Goal: Task Accomplishment & Management: Complete application form

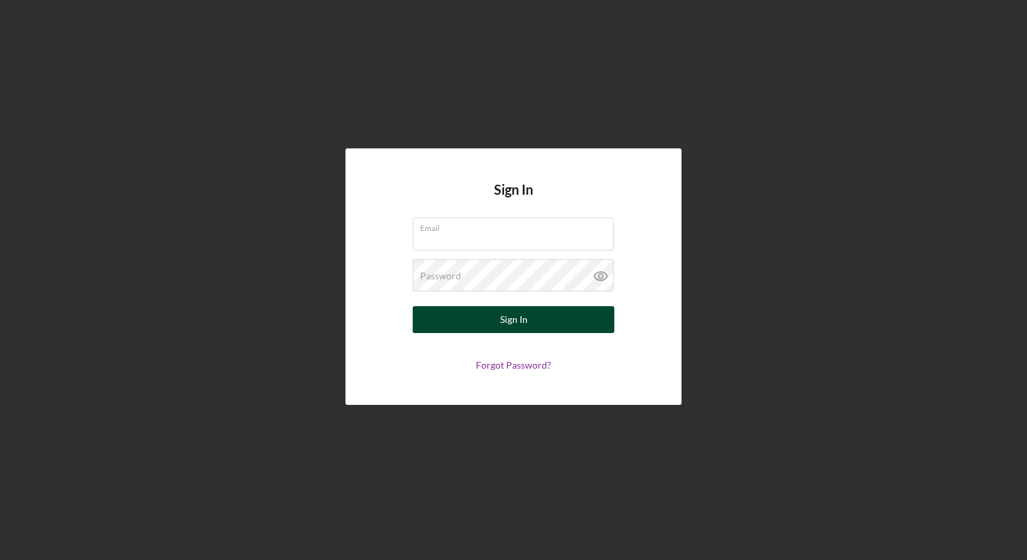
type input "candttransport1@yahoo.com"
click at [478, 321] on button "Sign In" at bounding box center [514, 319] width 202 height 27
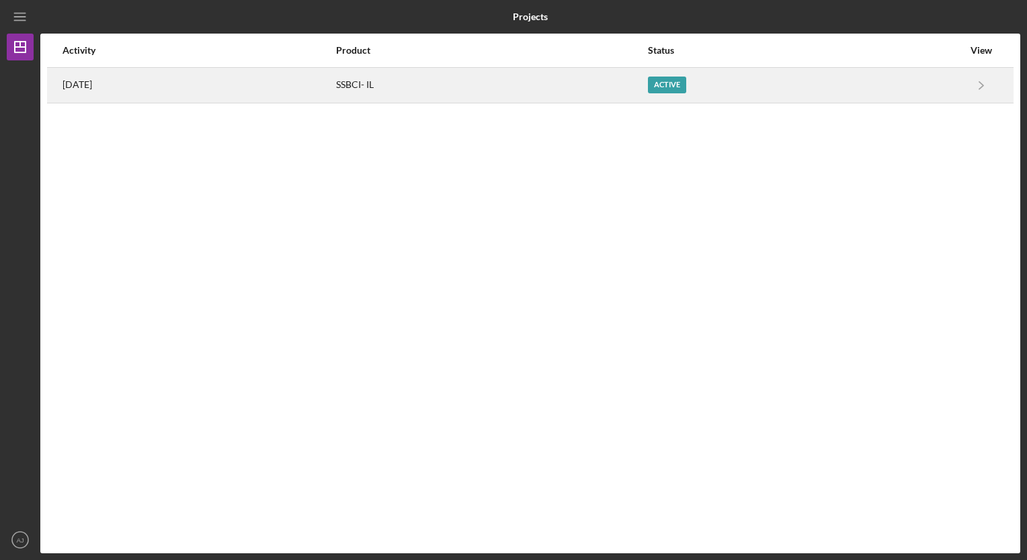
click at [686, 79] on div "Active" at bounding box center [667, 85] width 38 height 17
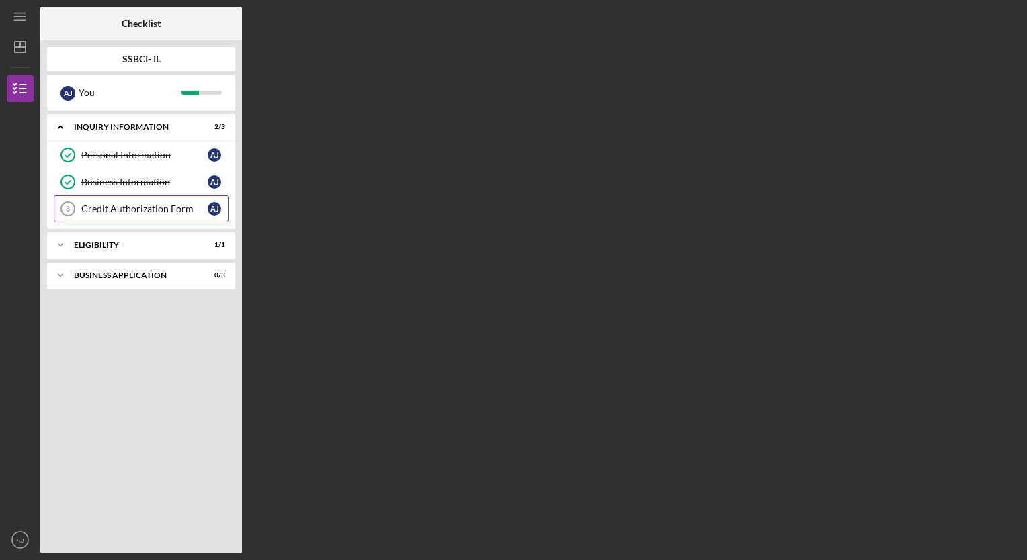
click at [140, 209] on div "Credit Authorization Form" at bounding box center [144, 209] width 126 height 11
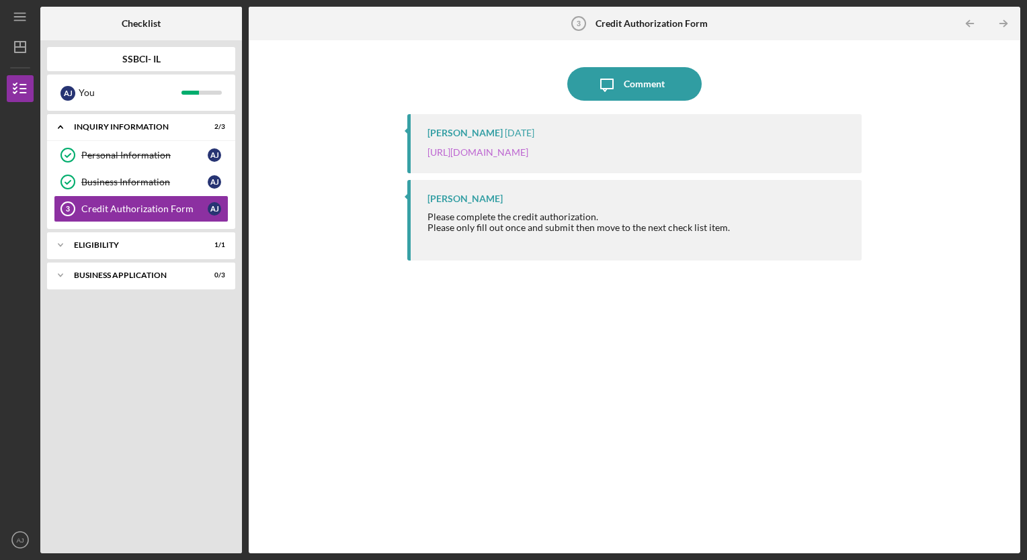
click at [528, 151] on link "[URL][DOMAIN_NAME]" at bounding box center [477, 151] width 101 height 11
click at [134, 243] on div "Eligibility" at bounding box center [146, 245] width 144 height 8
click at [118, 314] on div "Icon/Expander Business Application 0 / 3" at bounding box center [141, 309] width 188 height 27
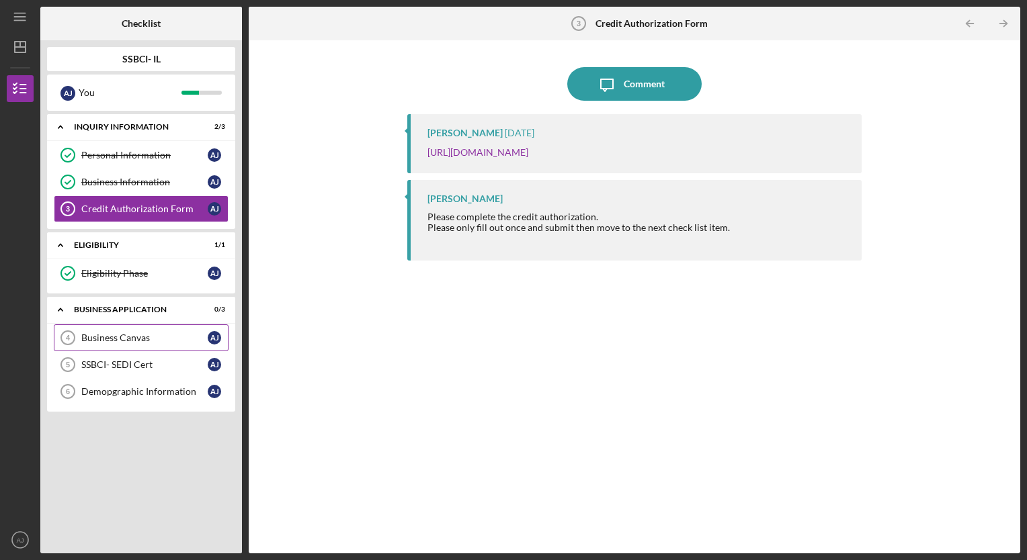
click at [124, 341] on div "Business Canvas" at bounding box center [144, 338] width 126 height 11
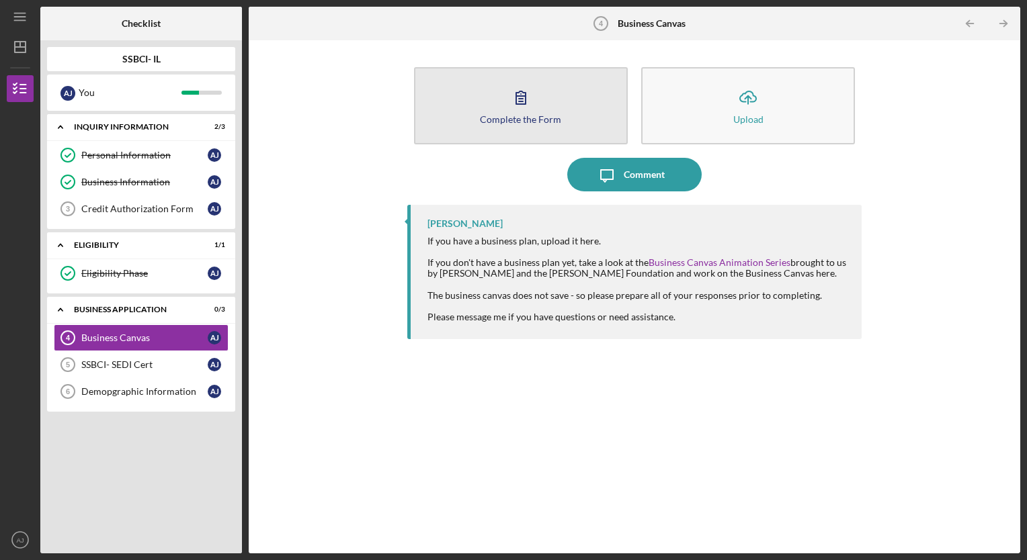
click at [527, 119] on div "Complete the Form" at bounding box center [520, 119] width 81 height 10
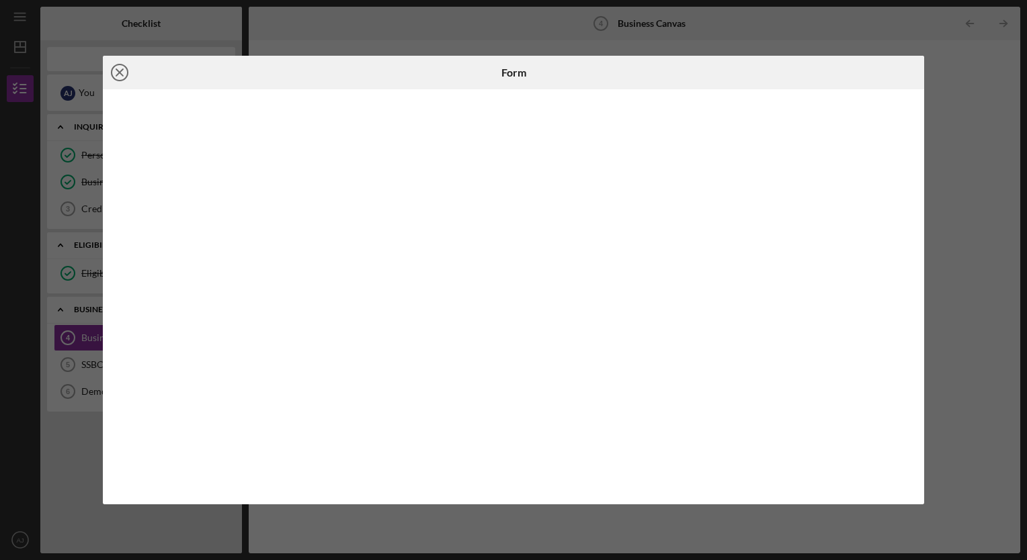
click at [124, 69] on icon "Icon/Close" at bounding box center [120, 73] width 34 height 34
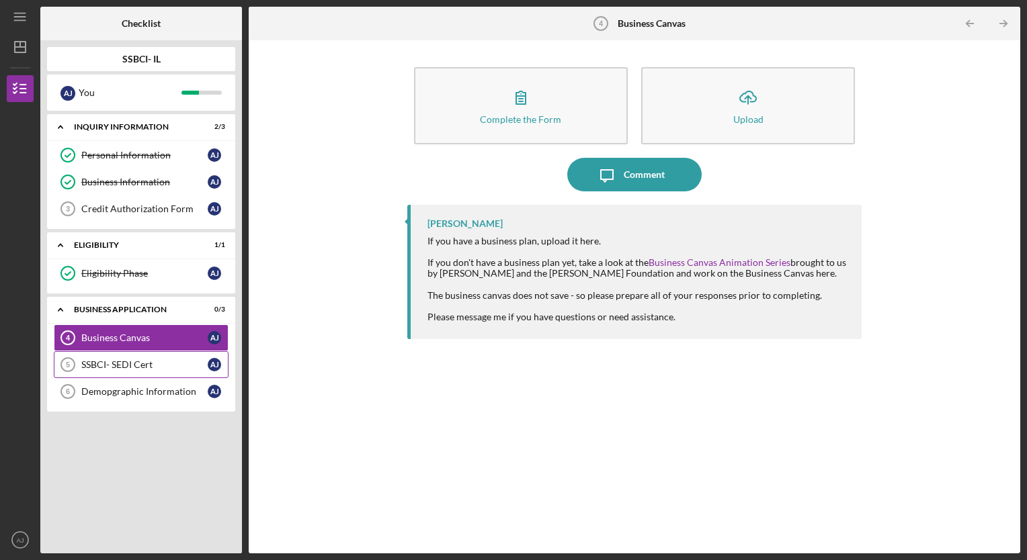
click at [105, 359] on div "SSBCI- SEDI Cert" at bounding box center [144, 364] width 126 height 11
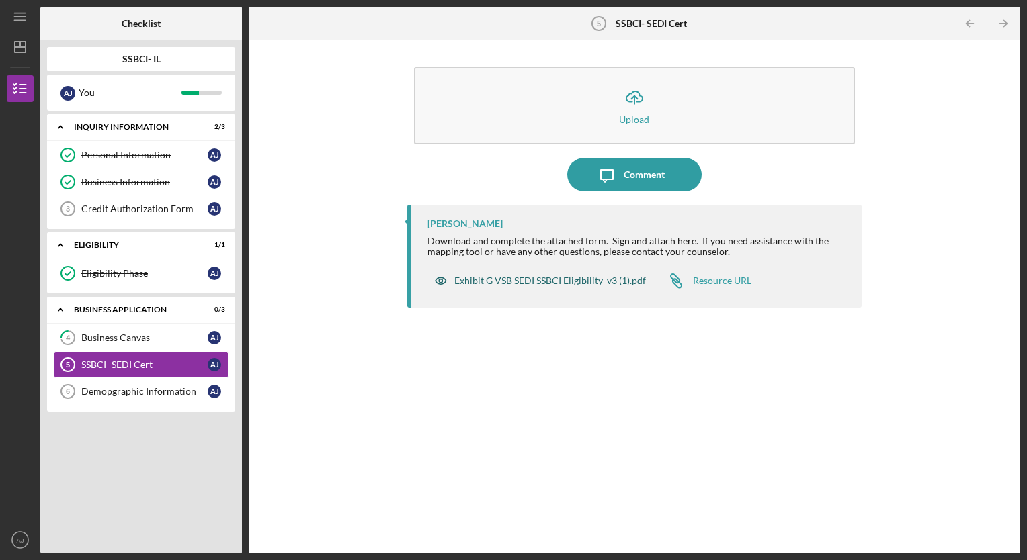
click at [602, 277] on div "Exhibit G VSB SEDI SSBCI Eligibility_v3 (1).pdf" at bounding box center [550, 280] width 192 height 11
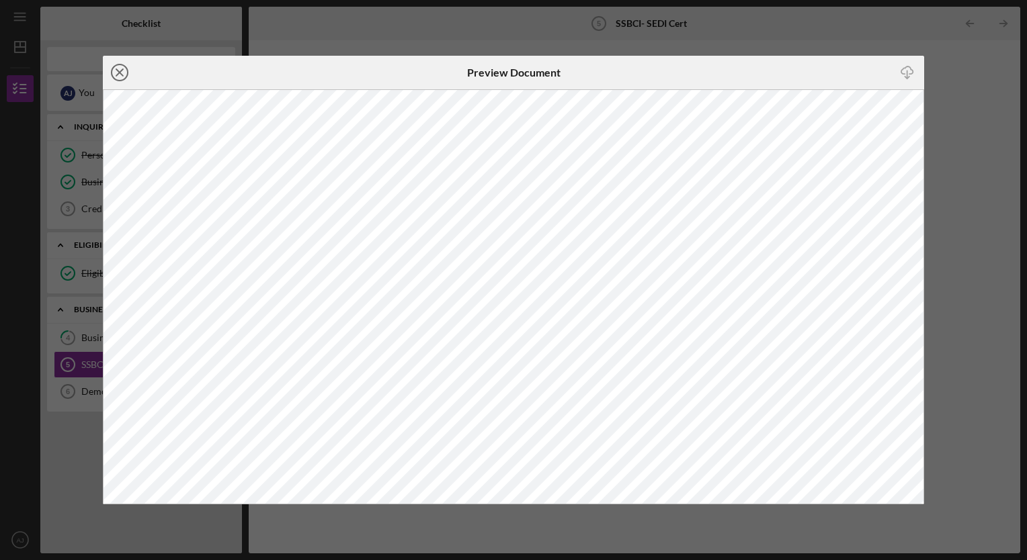
click at [122, 77] on icon "Icon/Close" at bounding box center [120, 73] width 34 height 34
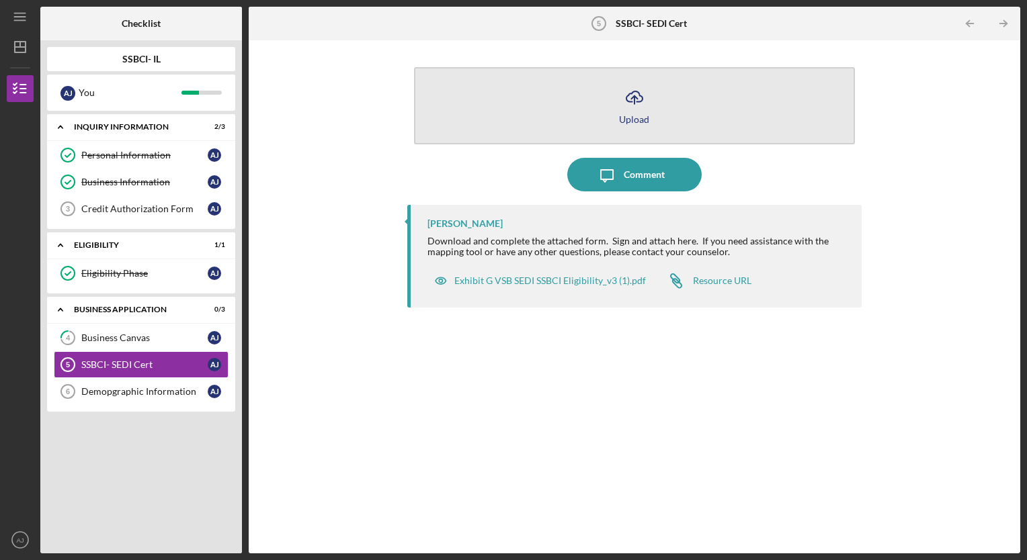
click at [627, 101] on icon "button" at bounding box center [634, 96] width 16 height 10
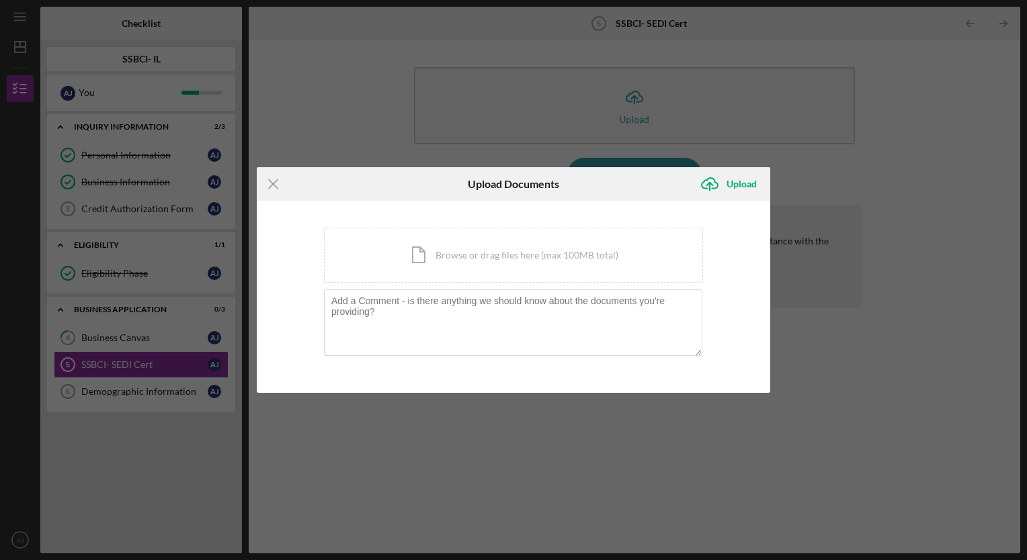
click at [817, 144] on div "Icon/Menu Close Upload Documents Icon/Upload Upload You're uploading documents …" at bounding box center [513, 280] width 1027 height 560
click at [263, 180] on icon "Icon/Menu Close" at bounding box center [274, 184] width 34 height 34
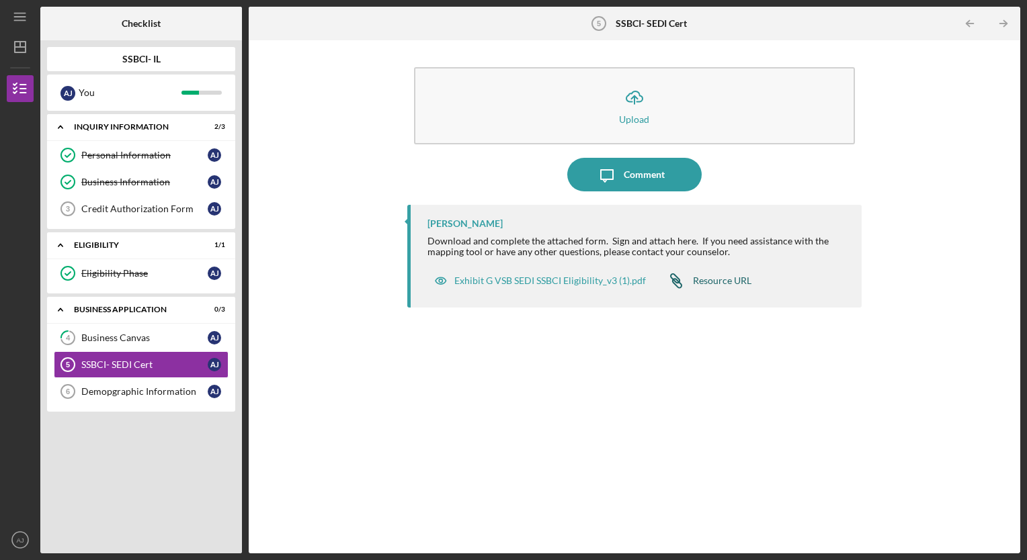
click at [722, 284] on div "Resource URL" at bounding box center [722, 280] width 58 height 11
click at [552, 278] on div "Exhibit G VSB SEDI SSBCI Eligibility_v3 (1).pdf" at bounding box center [550, 280] width 192 height 11
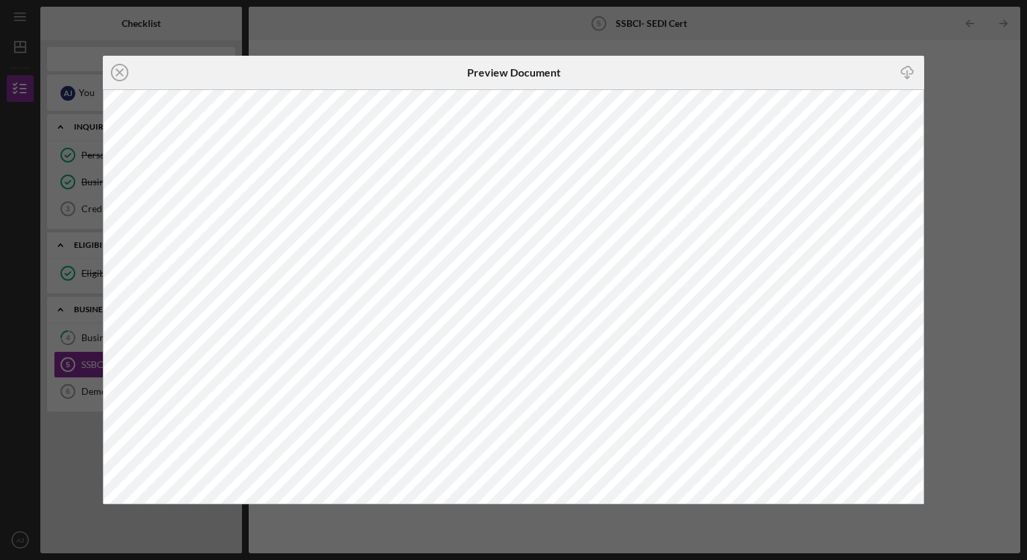
click at [77, 301] on div "Icon/Close Preview Document Icon/Download" at bounding box center [513, 280] width 1027 height 560
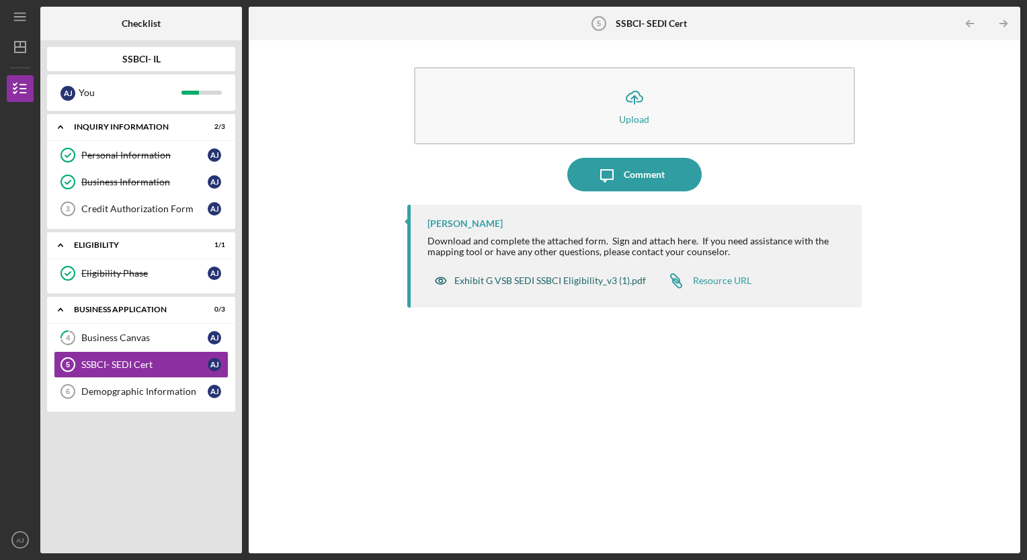
click at [513, 275] on div "Exhibit G VSB SEDI SSBCI Eligibility_v3 (1).pdf" at bounding box center [550, 280] width 192 height 11
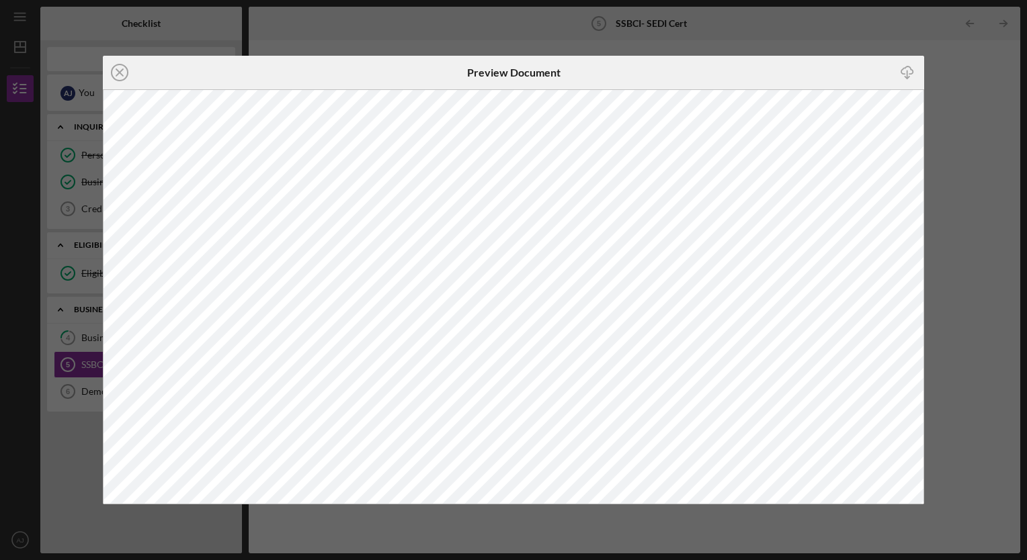
click at [1020, 254] on div "Icon/Close Preview Document Icon/Download" at bounding box center [513, 280] width 1027 height 560
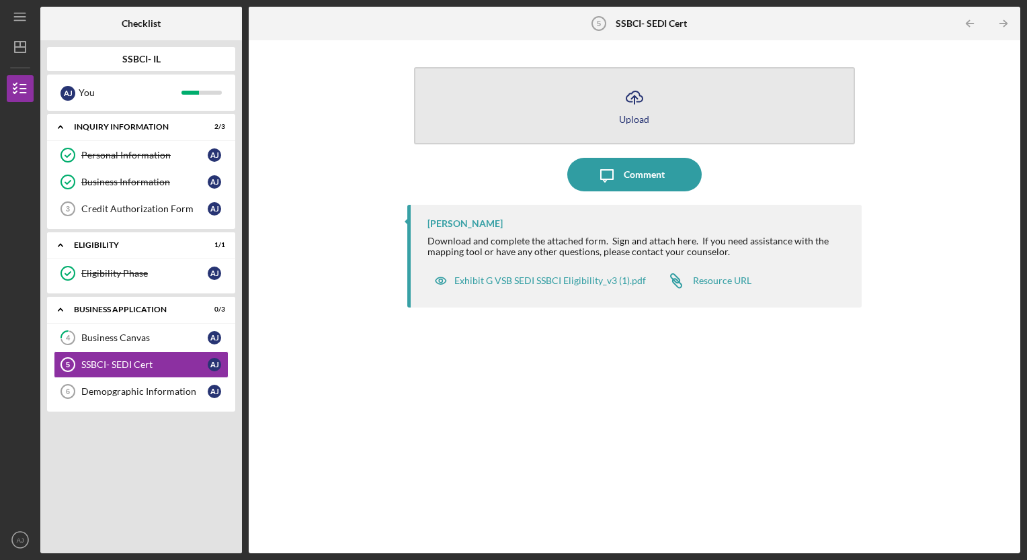
click at [642, 125] on button "Icon/Upload Upload" at bounding box center [634, 105] width 441 height 77
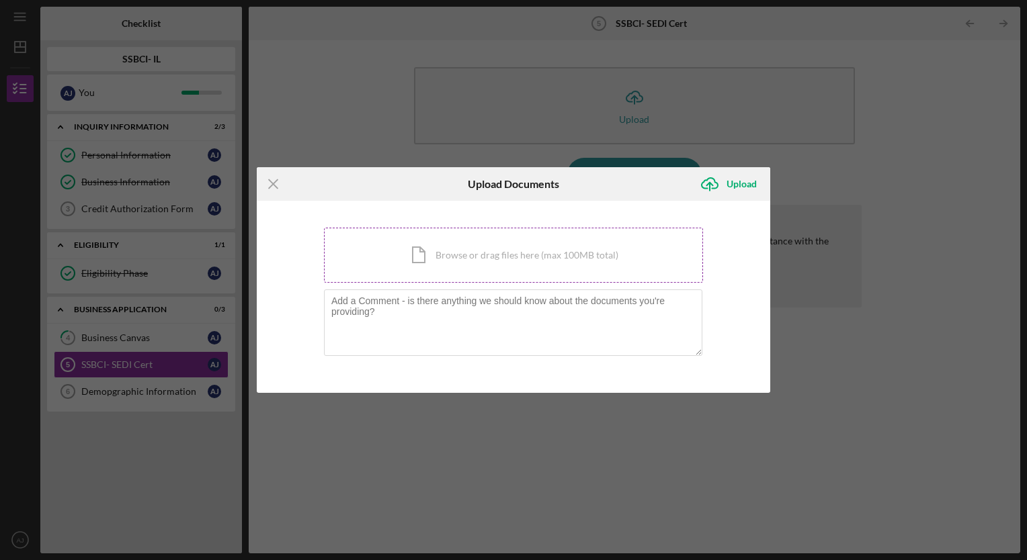
click at [457, 267] on div "Icon/Document Browse or drag files here (max 100MB total) Tap to choose files o…" at bounding box center [513, 255] width 379 height 55
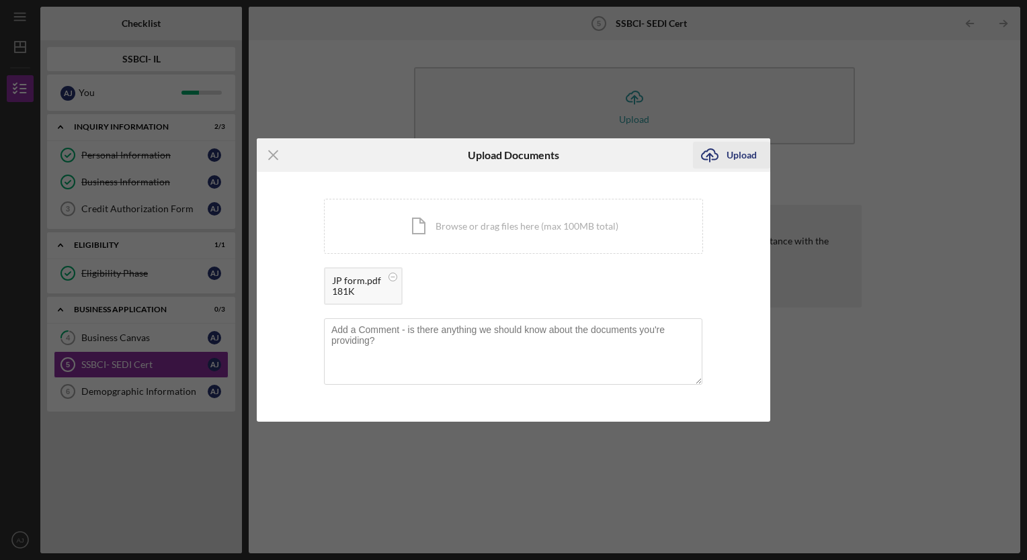
click at [743, 159] on div "Upload" at bounding box center [741, 155] width 30 height 27
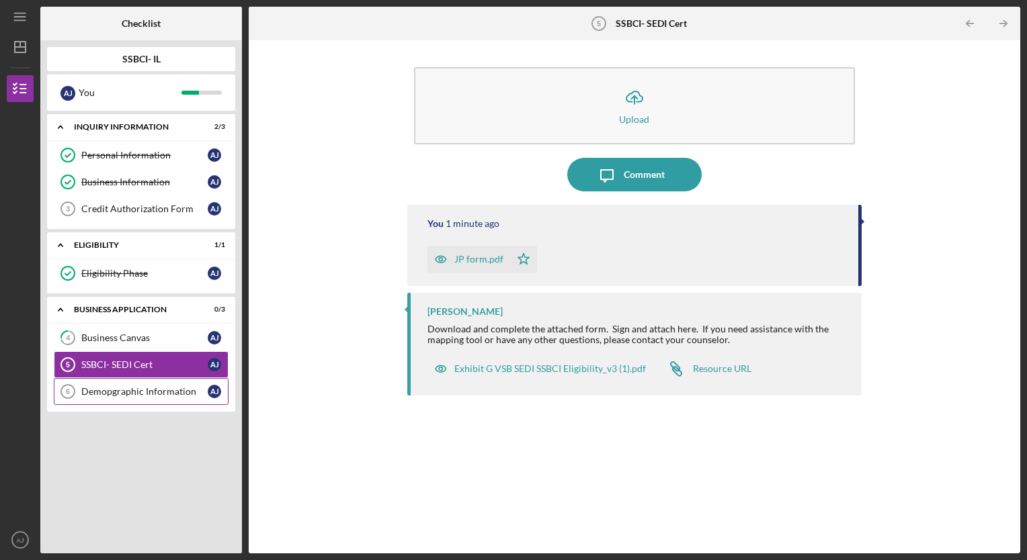
click at [134, 386] on div "Demopgraphic Information" at bounding box center [144, 391] width 126 height 11
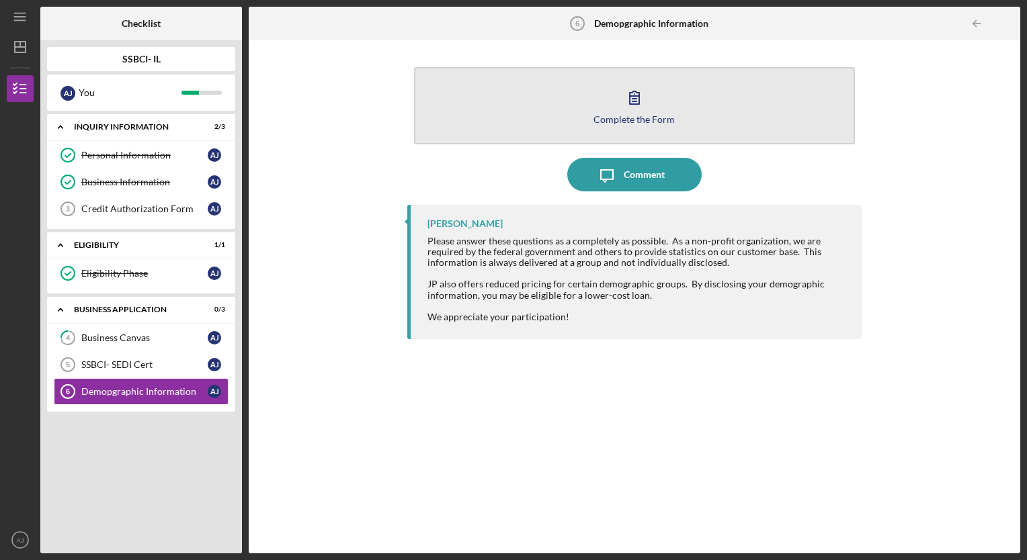
click at [641, 120] on div "Complete the Form" at bounding box center [633, 119] width 81 height 10
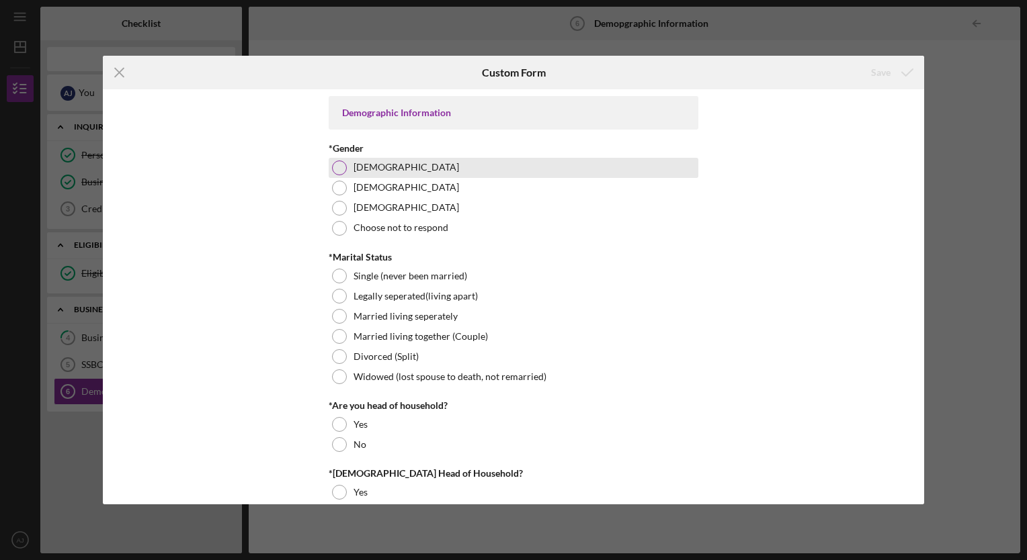
click at [341, 163] on div at bounding box center [339, 168] width 15 height 15
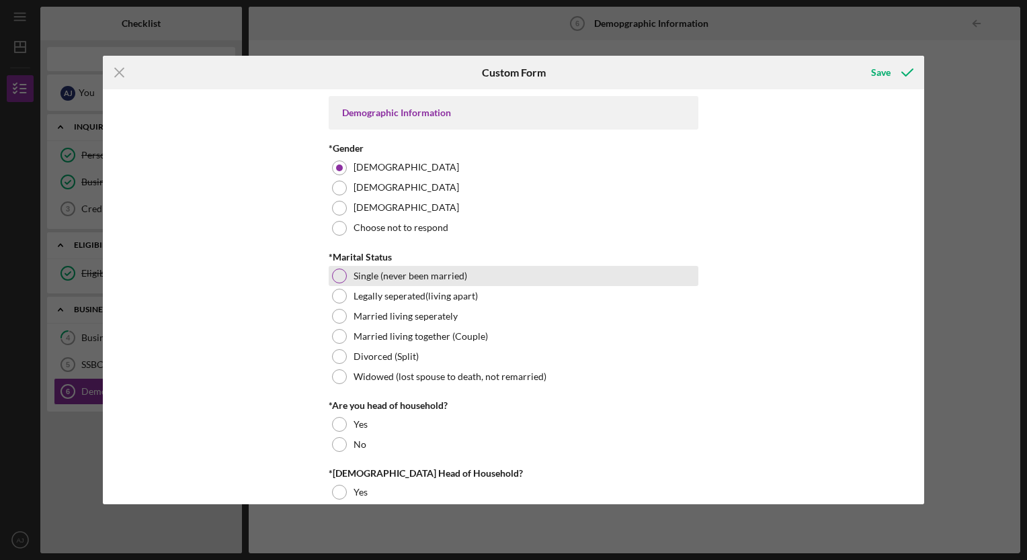
click at [339, 273] on div at bounding box center [339, 276] width 15 height 15
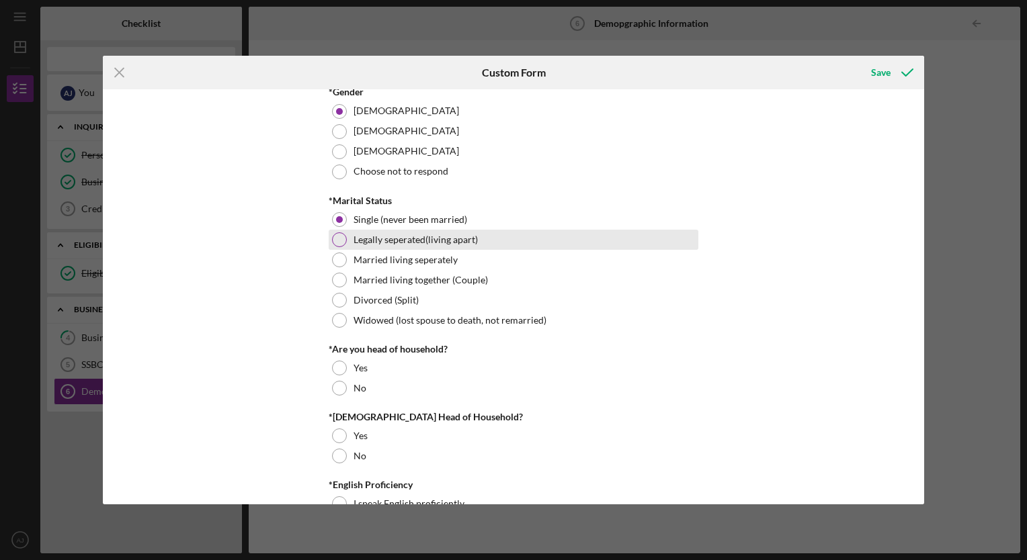
scroll to position [134, 0]
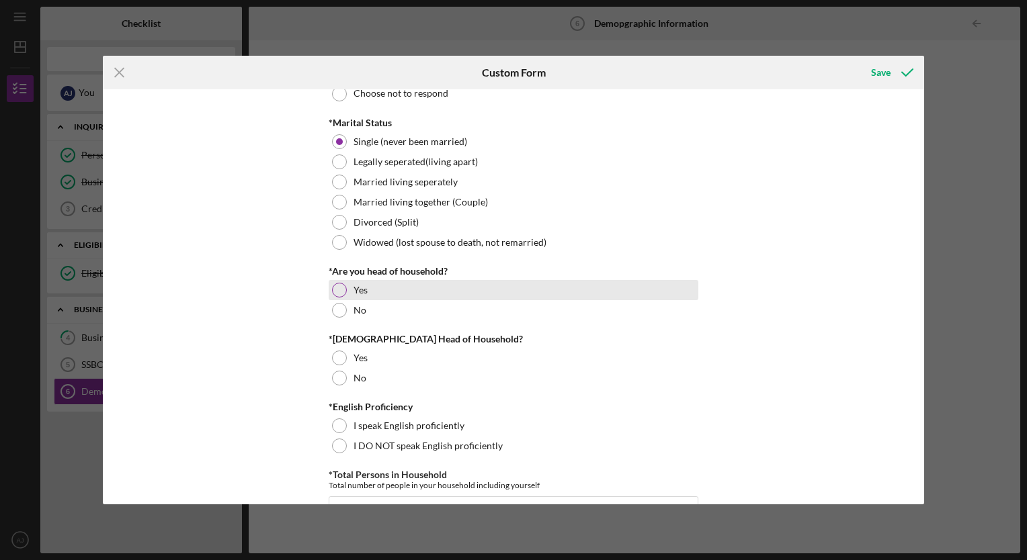
click at [335, 292] on div at bounding box center [339, 290] width 15 height 15
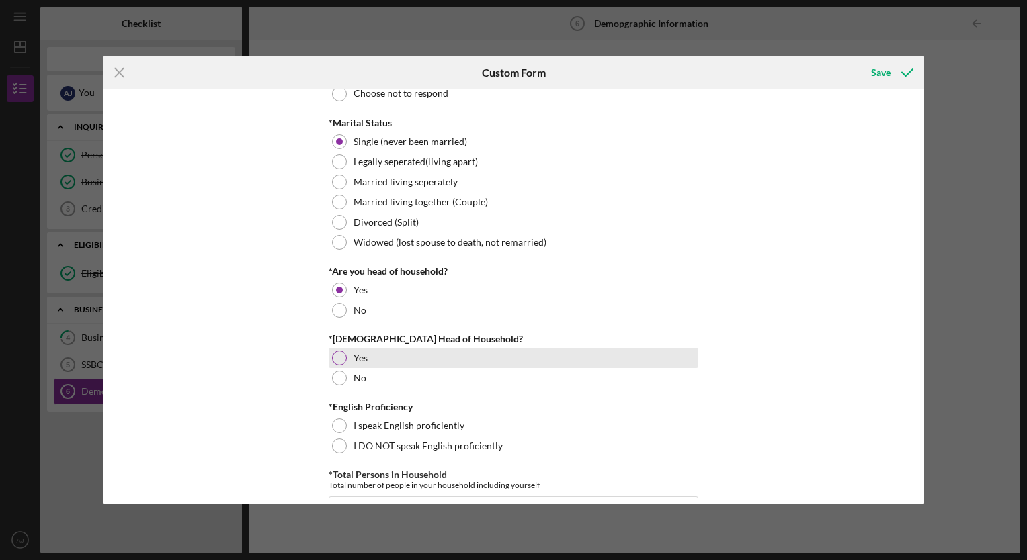
click at [335, 361] on div at bounding box center [339, 358] width 15 height 15
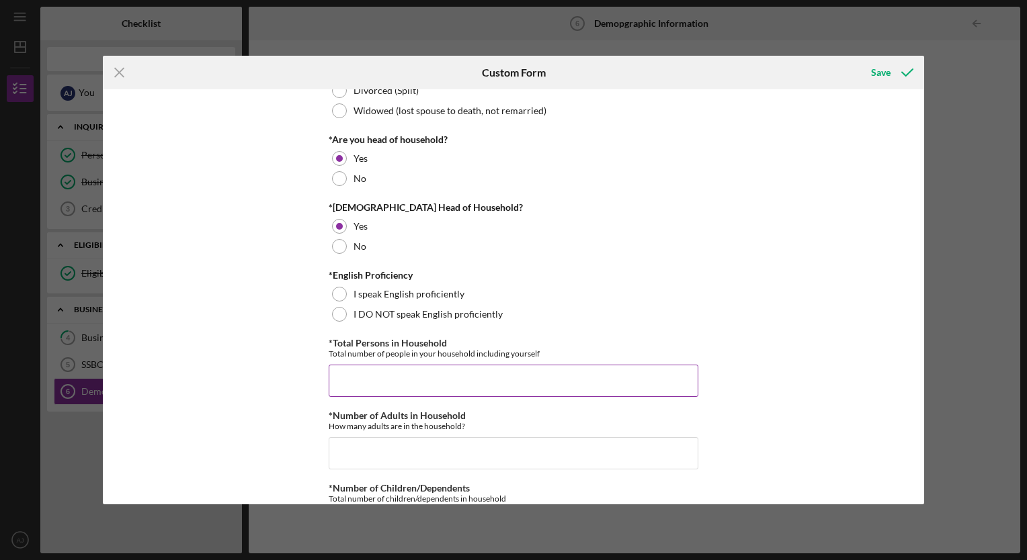
scroll to position [269, 0]
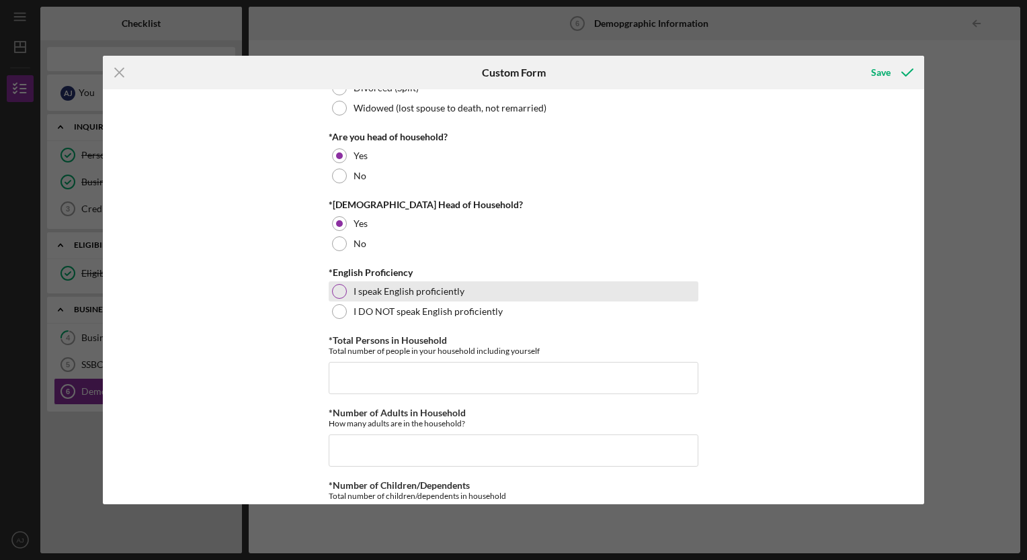
click at [335, 290] on div at bounding box center [339, 291] width 15 height 15
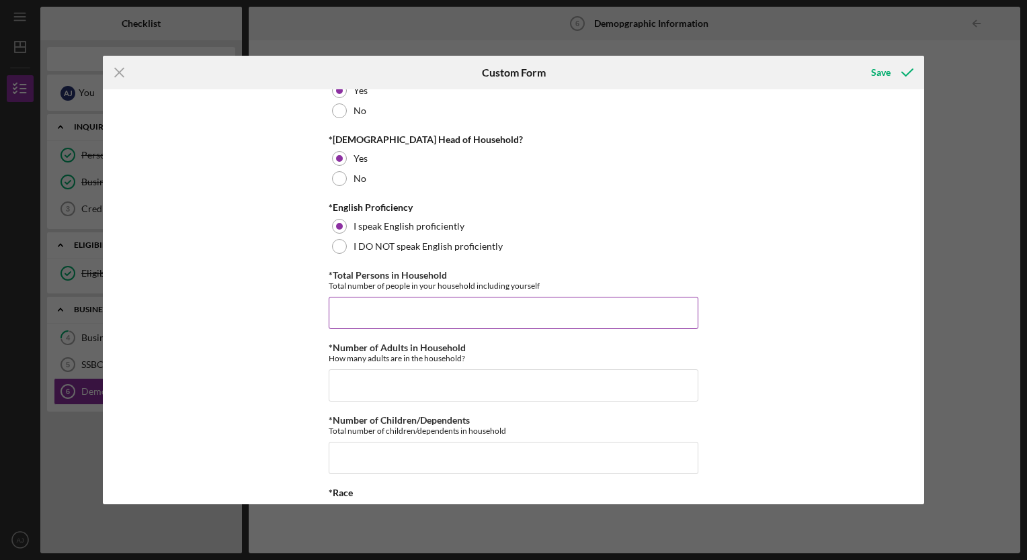
scroll to position [336, 0]
click at [351, 315] on input "*Total Persons in Household" at bounding box center [514, 311] width 370 height 32
type input "3"
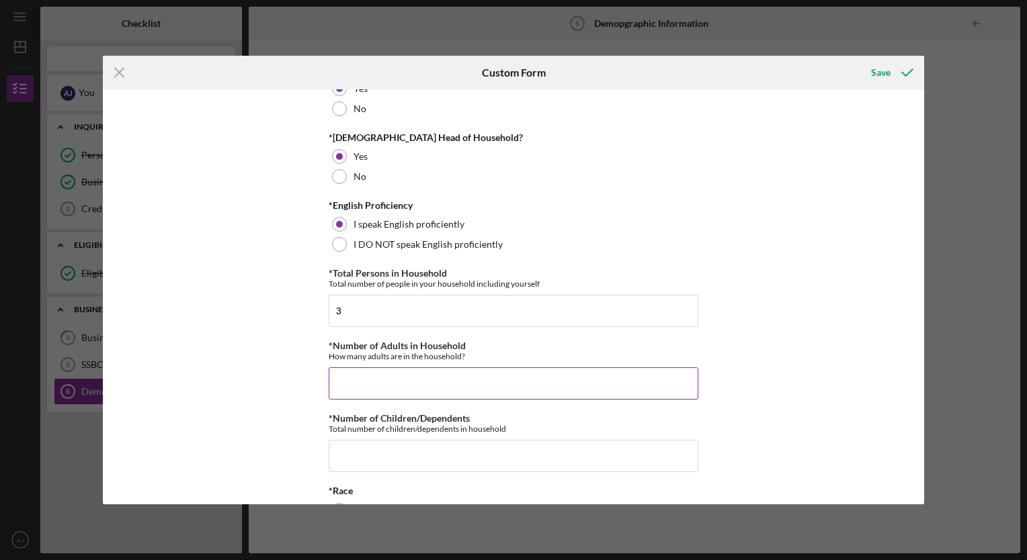
click at [436, 383] on input "*Number of Adults in Household" at bounding box center [514, 384] width 370 height 32
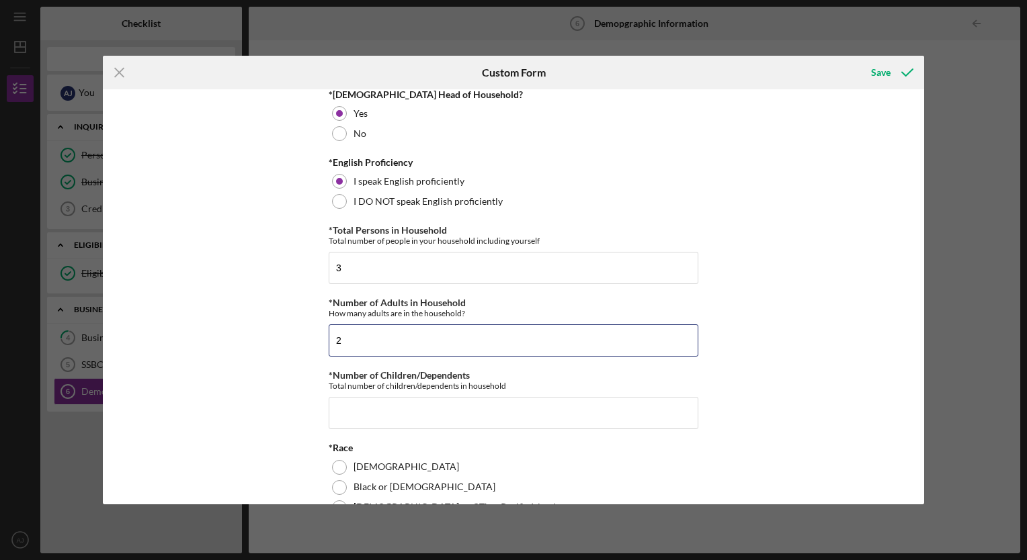
scroll to position [403, 0]
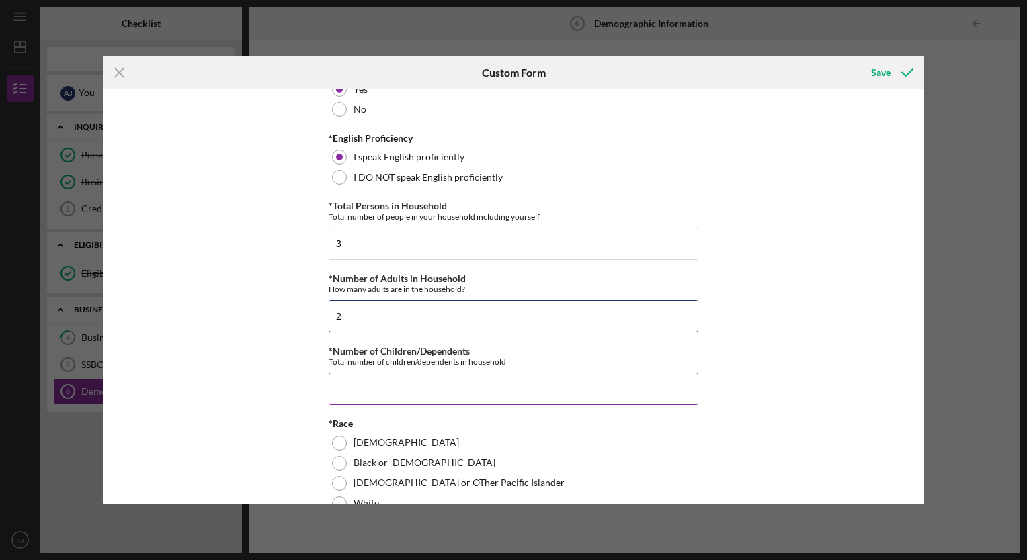
type input "2"
click at [428, 396] on input "*Number of Children/Dependents" at bounding box center [514, 389] width 370 height 32
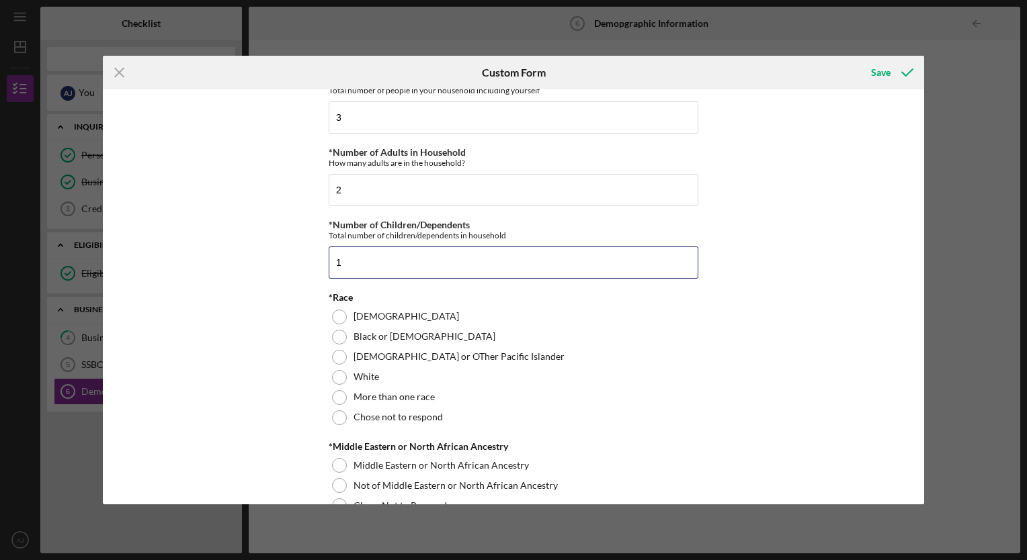
scroll to position [538, 0]
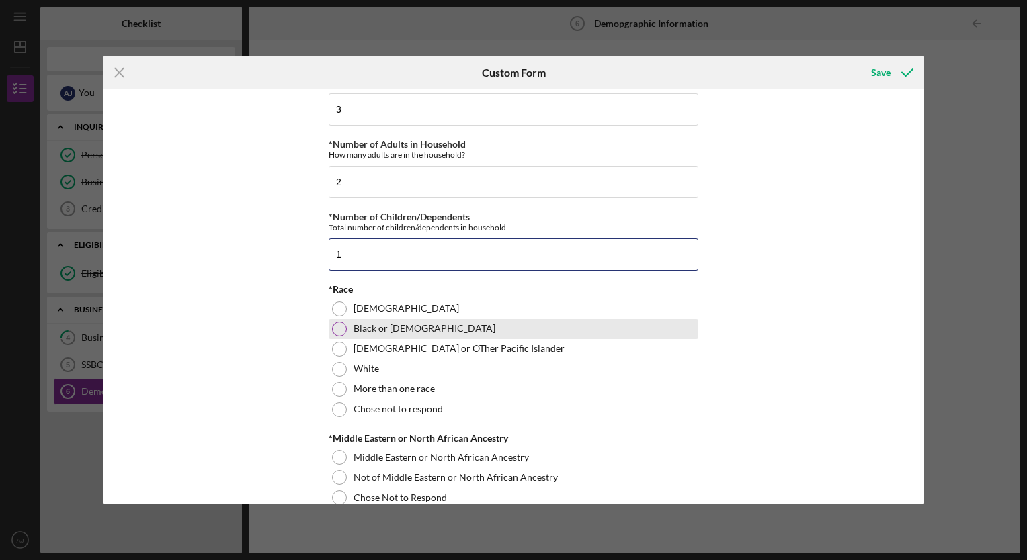
type input "1"
click at [339, 329] on div at bounding box center [339, 329] width 15 height 15
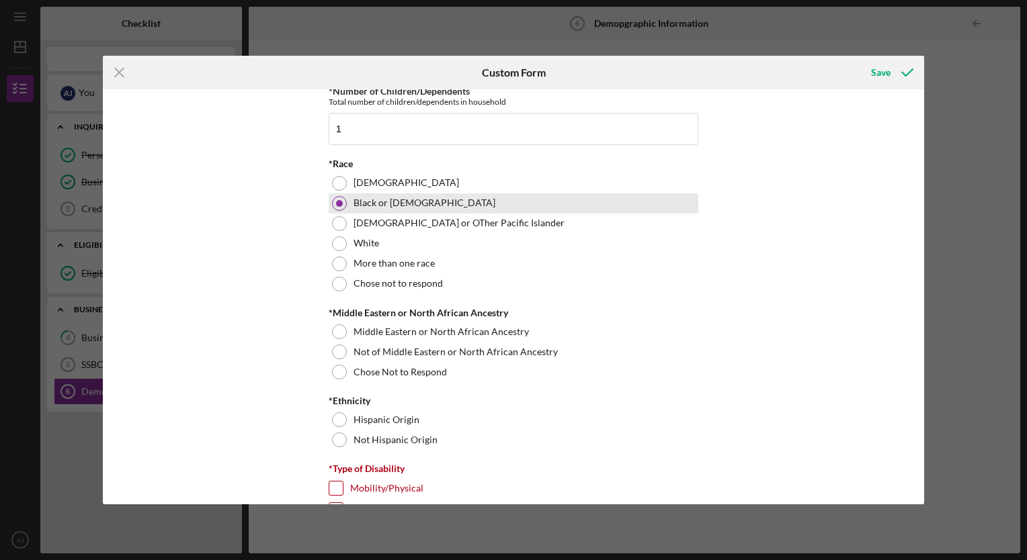
scroll to position [672, 0]
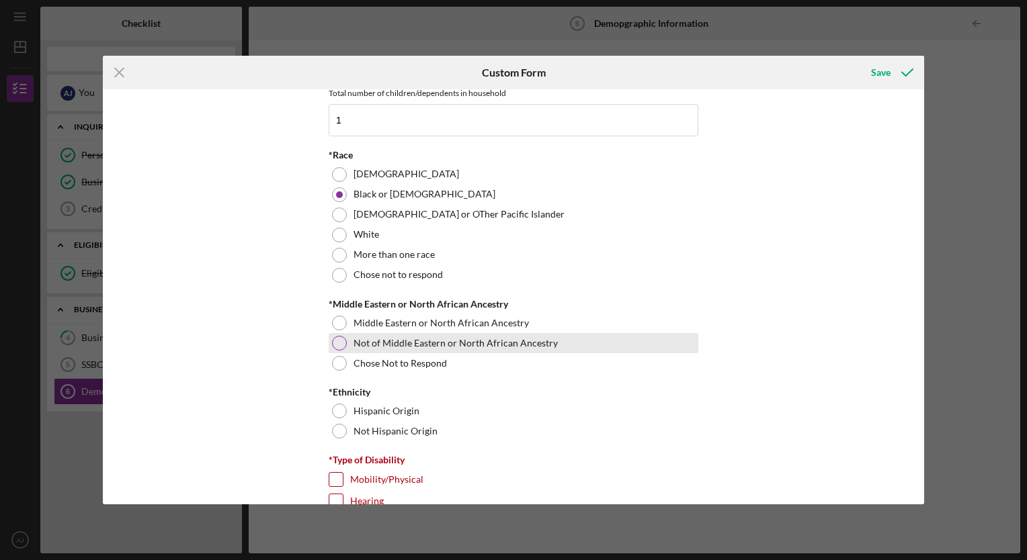
click at [341, 337] on div at bounding box center [339, 343] width 15 height 15
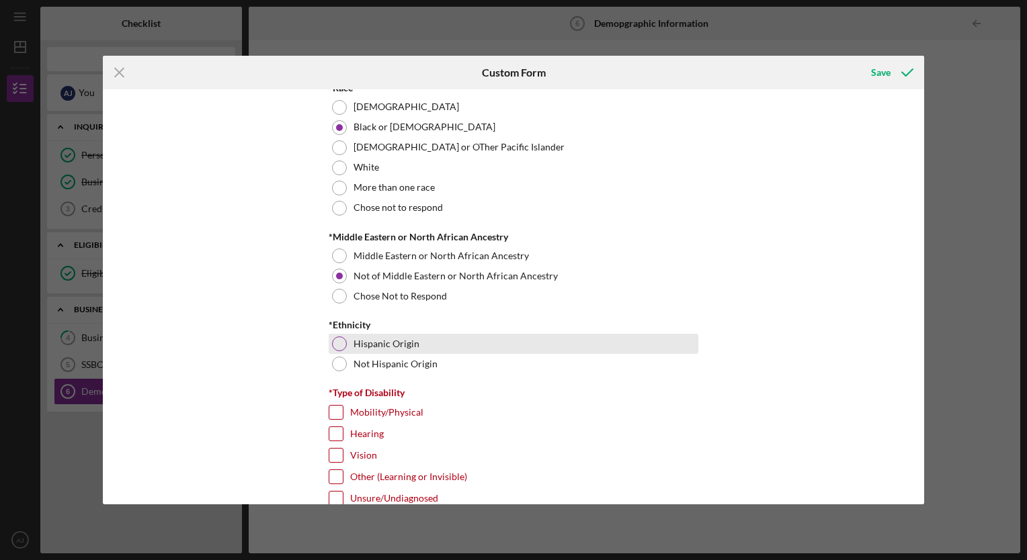
scroll to position [806, 0]
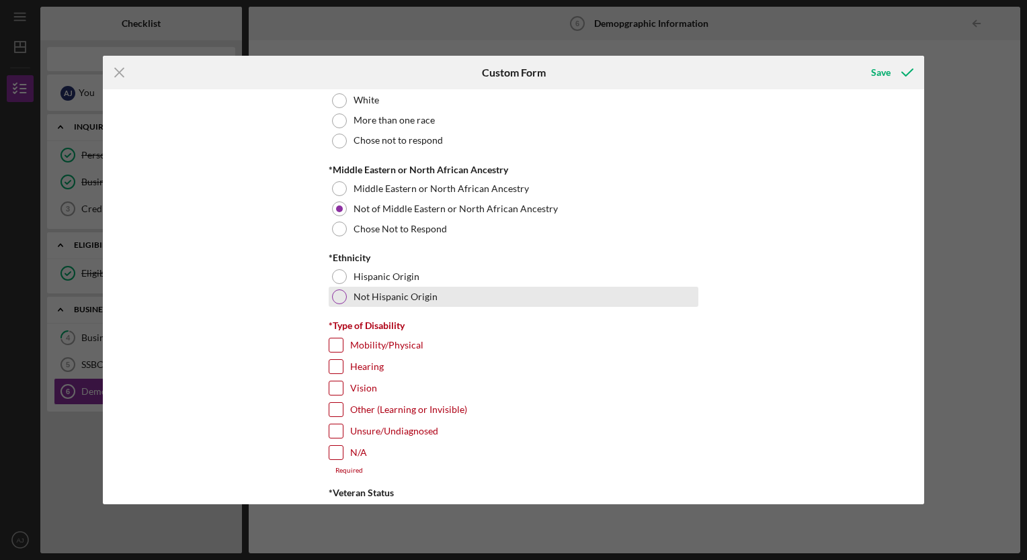
click at [332, 298] on div at bounding box center [339, 297] width 15 height 15
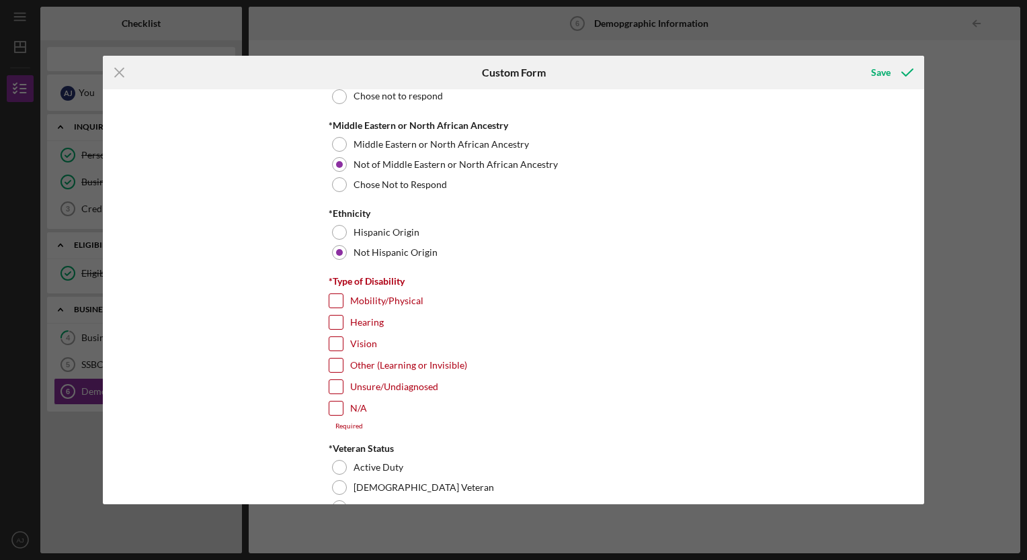
scroll to position [874, 0]
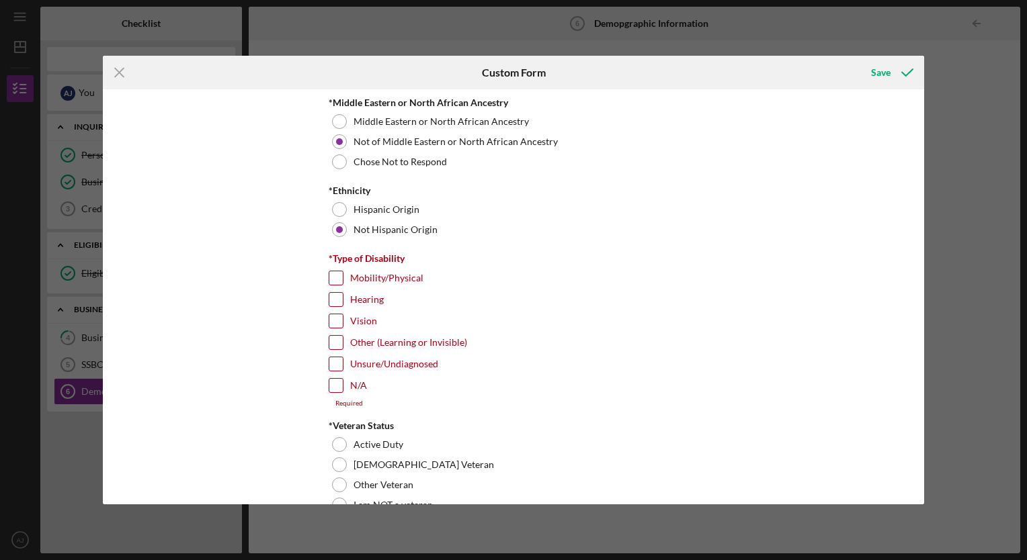
click at [331, 384] on input "N/A" at bounding box center [335, 385] width 13 height 13
checkbox input "true"
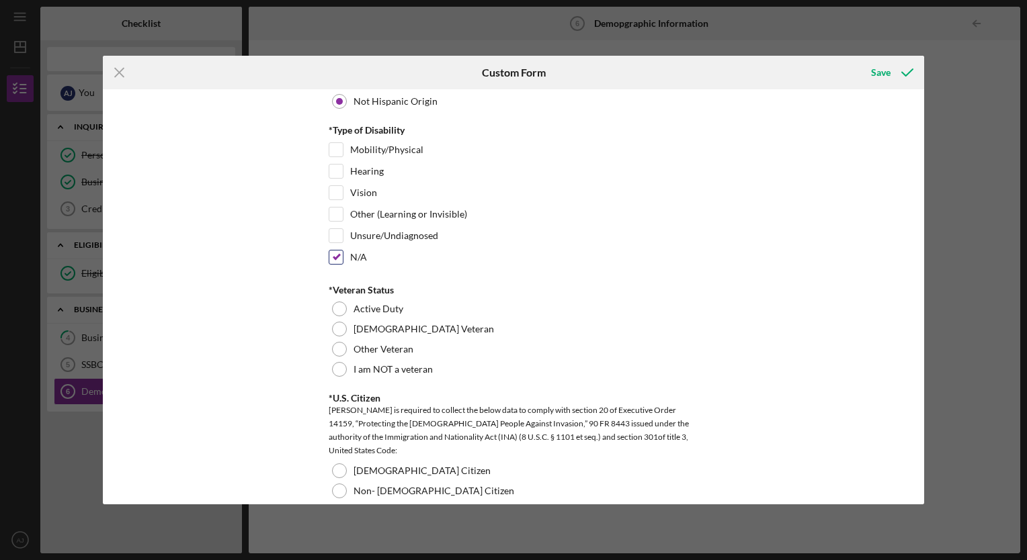
scroll to position [1008, 0]
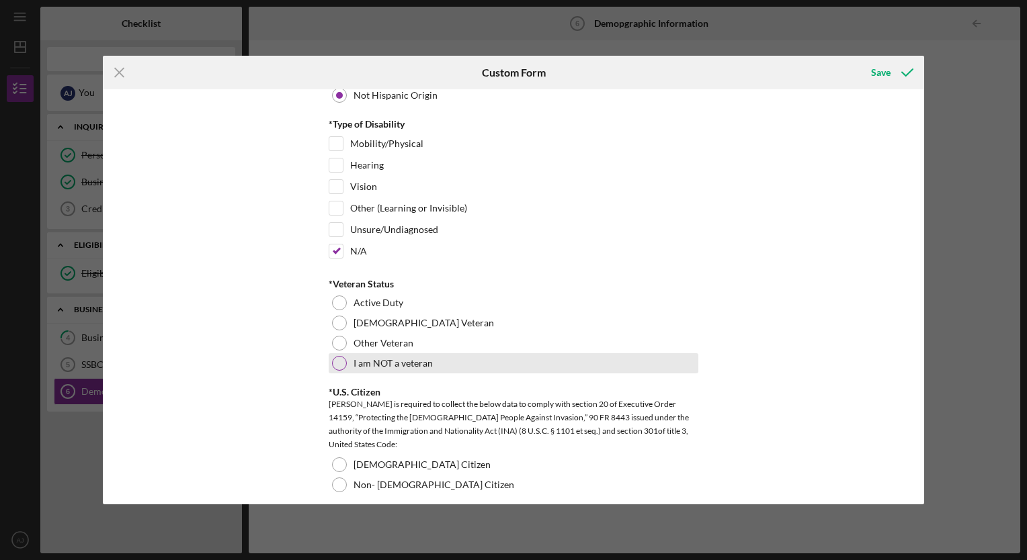
click at [335, 356] on div at bounding box center [339, 363] width 15 height 15
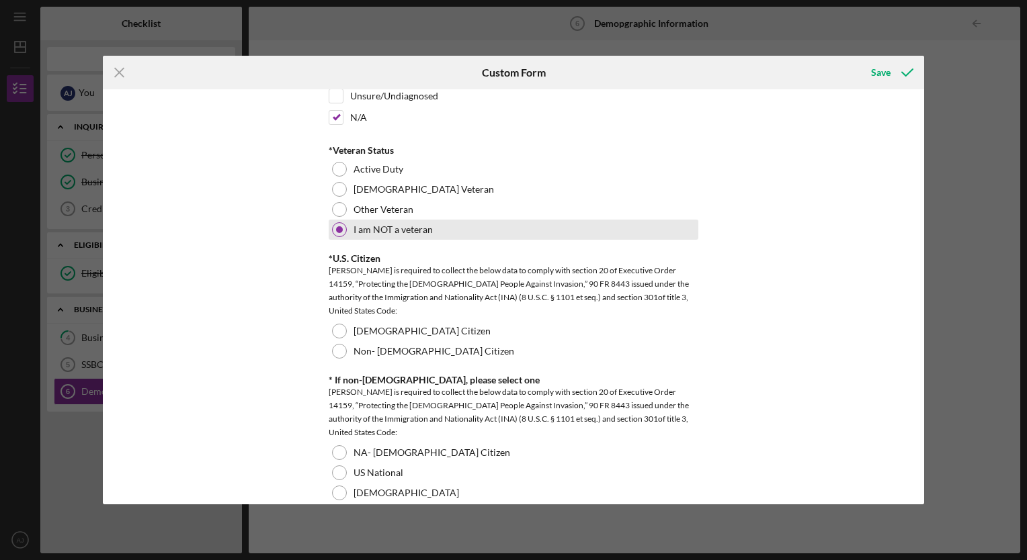
scroll to position [1142, 0]
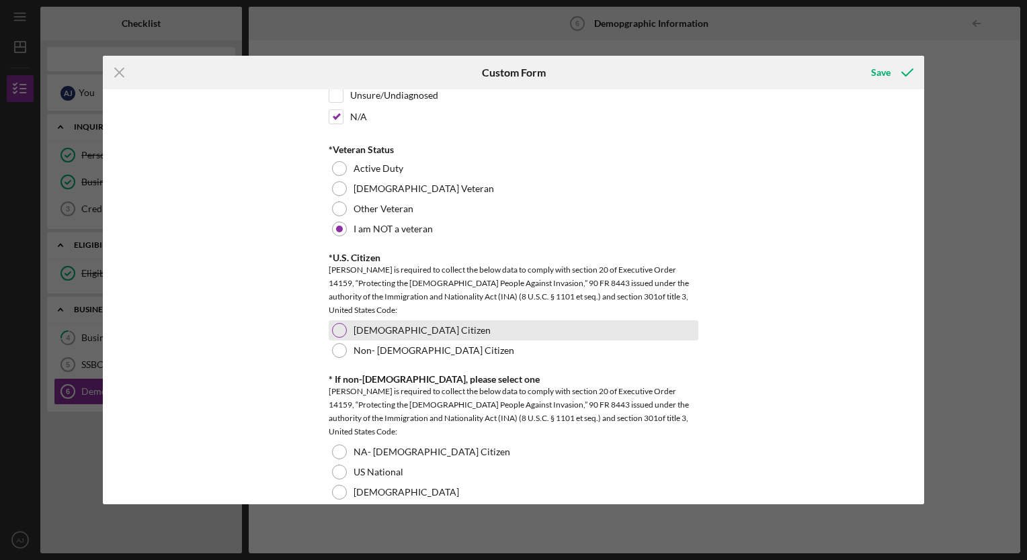
click at [342, 322] on div "US Citizen" at bounding box center [514, 331] width 370 height 20
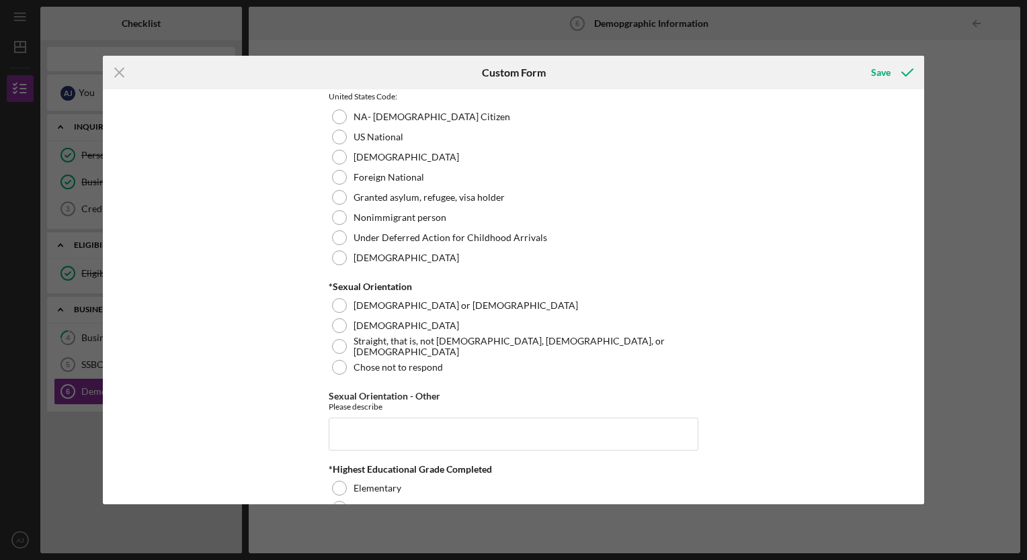
scroll to position [1478, 0]
click at [337, 341] on div at bounding box center [339, 346] width 15 height 15
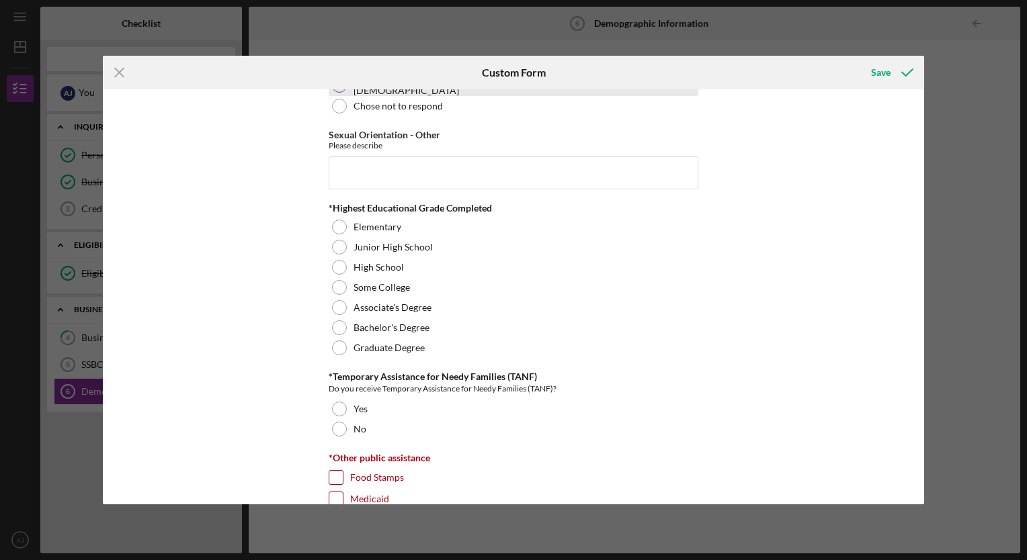
scroll to position [1747, 0]
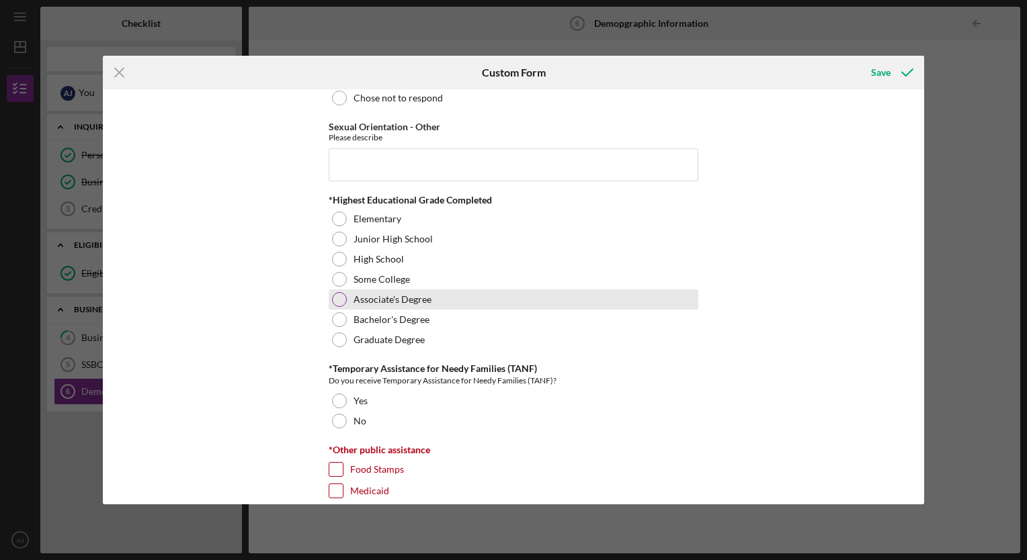
click at [343, 298] on div at bounding box center [339, 299] width 15 height 15
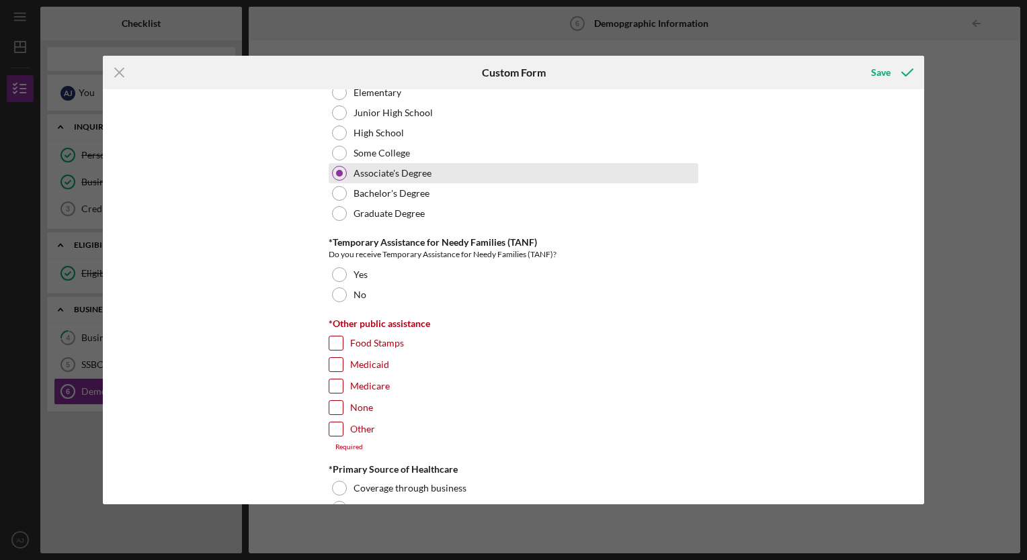
scroll to position [1881, 0]
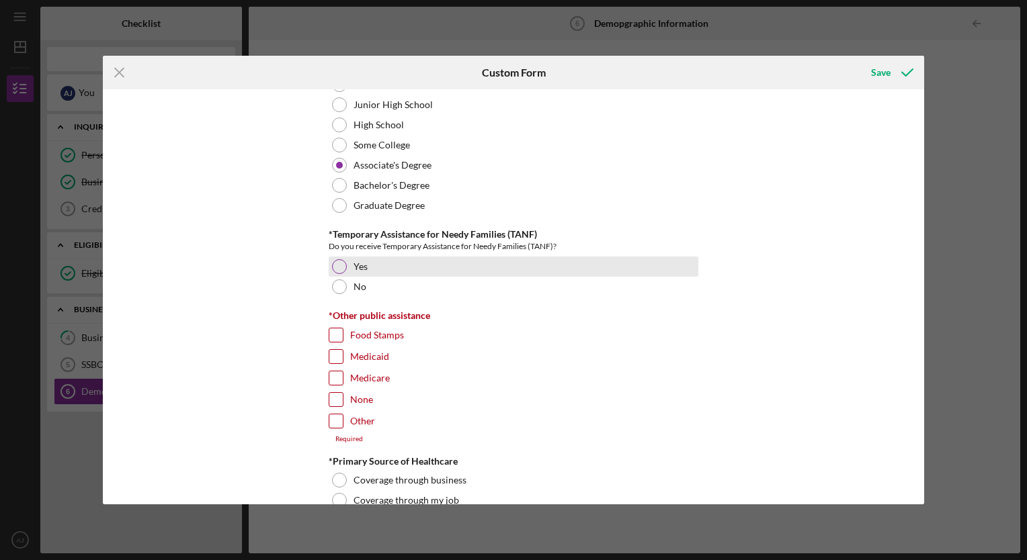
click at [338, 259] on div at bounding box center [339, 266] width 15 height 15
click at [333, 335] on input "Food Stamps" at bounding box center [335, 335] width 13 height 13
checkbox input "true"
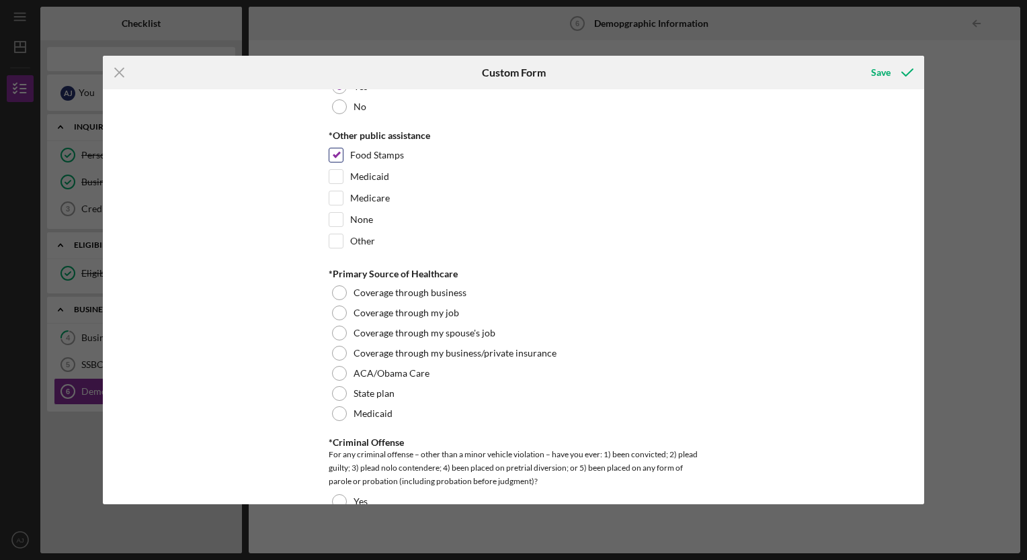
scroll to position [2083, 0]
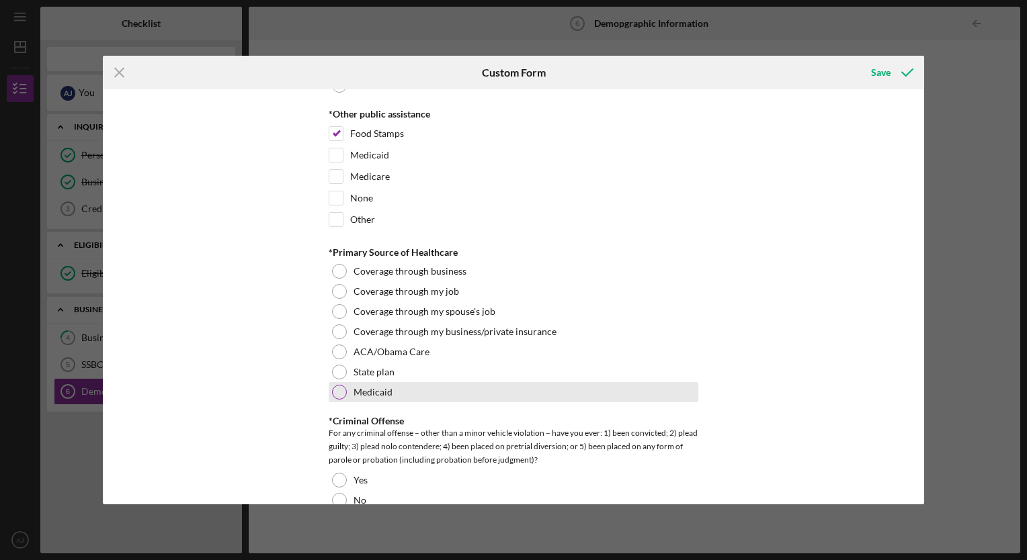
click at [335, 385] on div at bounding box center [339, 392] width 15 height 15
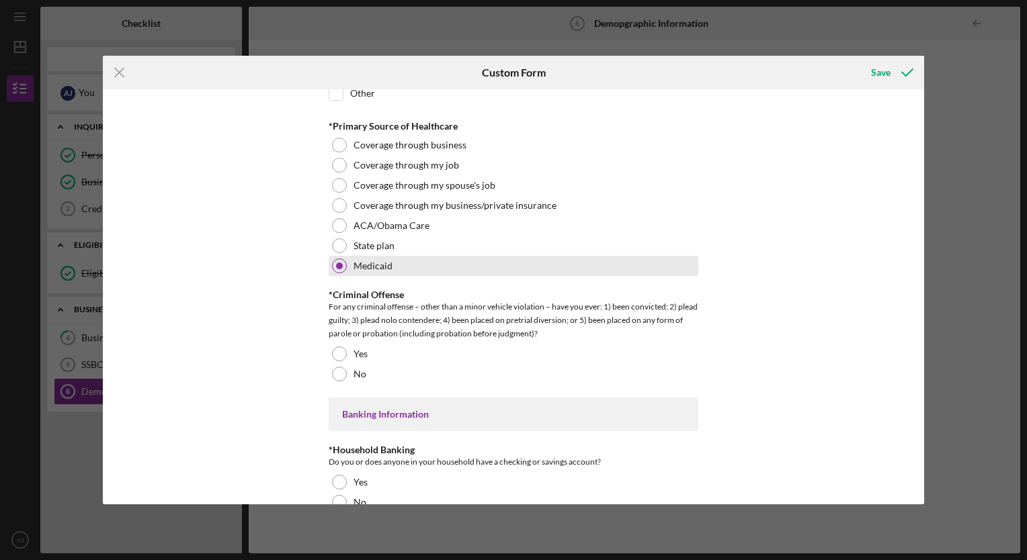
scroll to position [2217, 0]
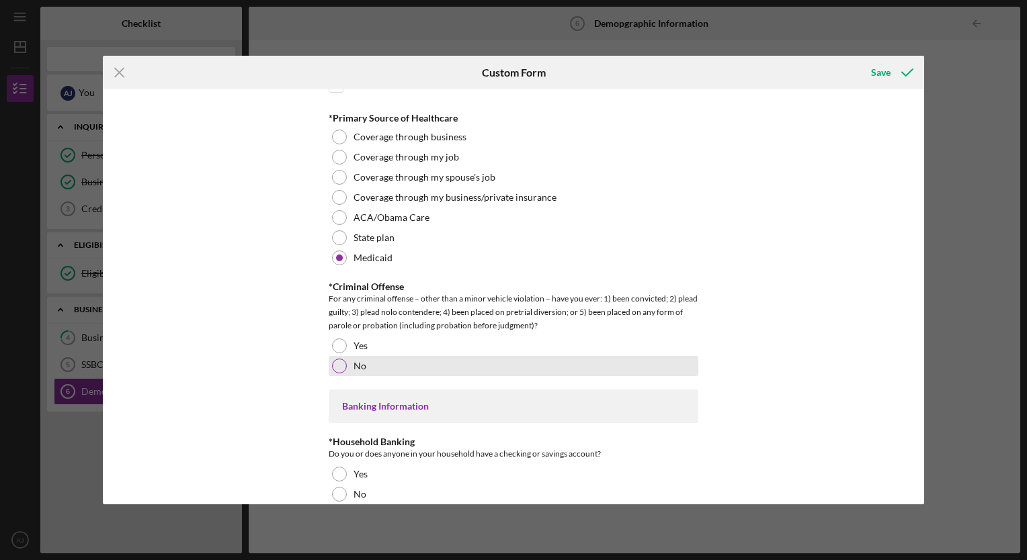
click at [337, 359] on div at bounding box center [339, 366] width 15 height 15
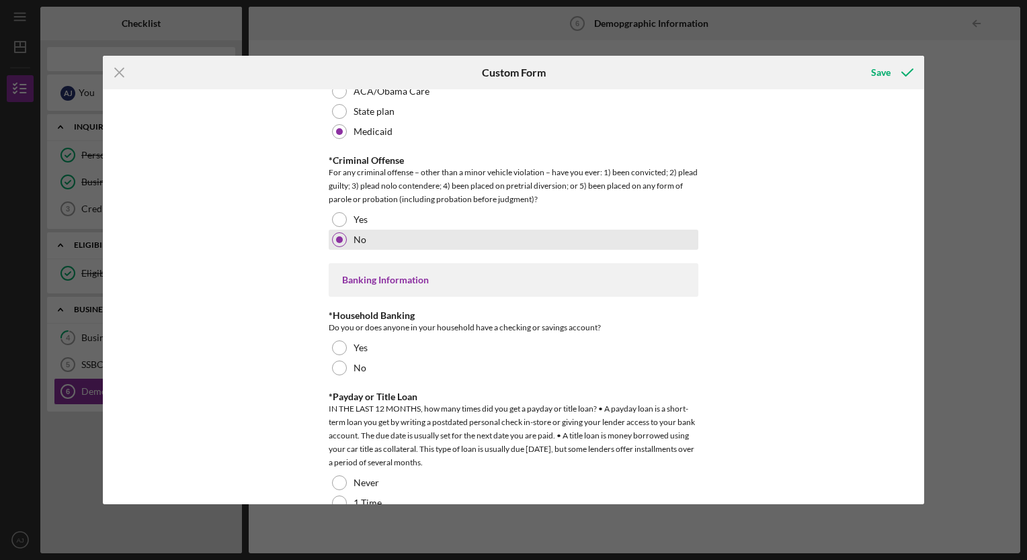
scroll to position [2352, 0]
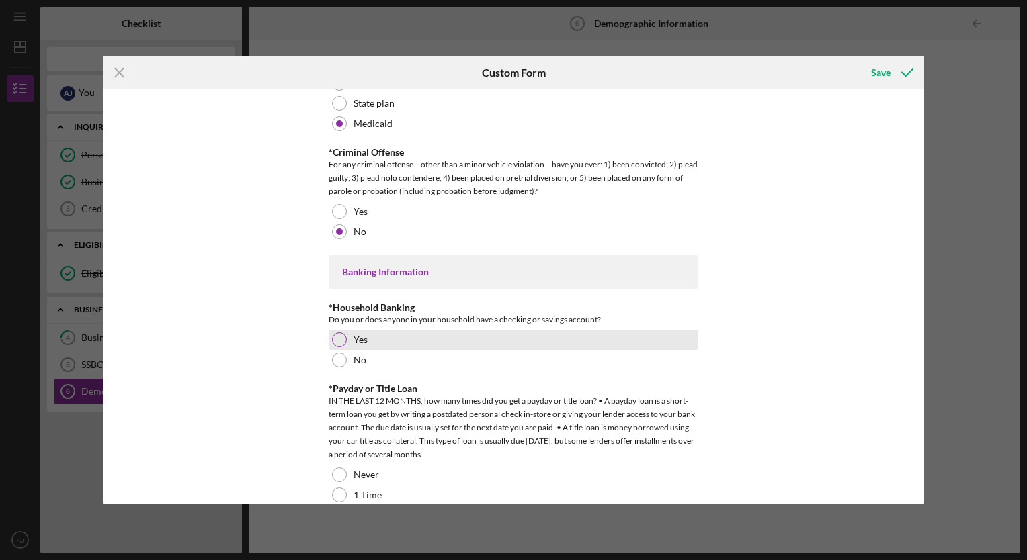
click at [339, 338] on div at bounding box center [339, 340] width 15 height 15
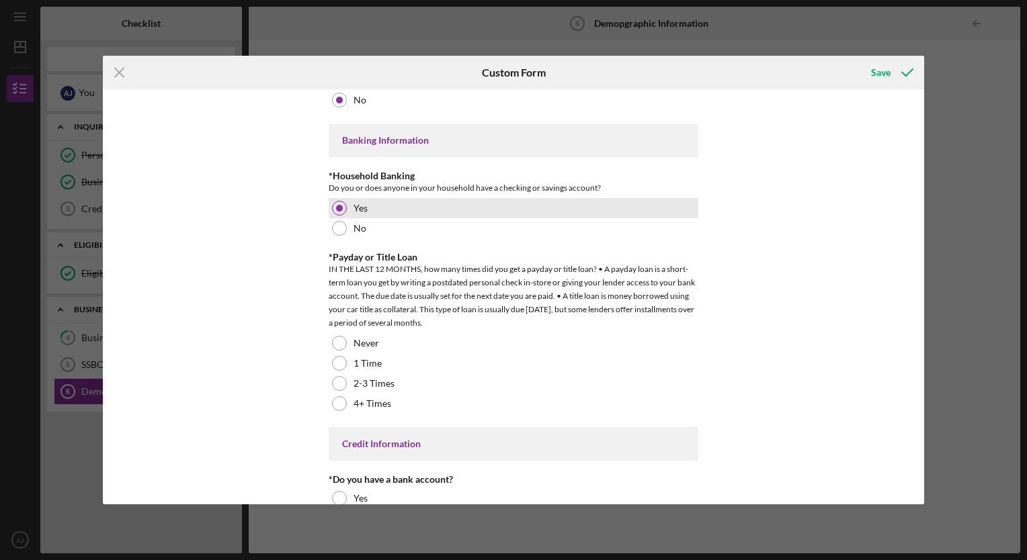
scroll to position [2486, 0]
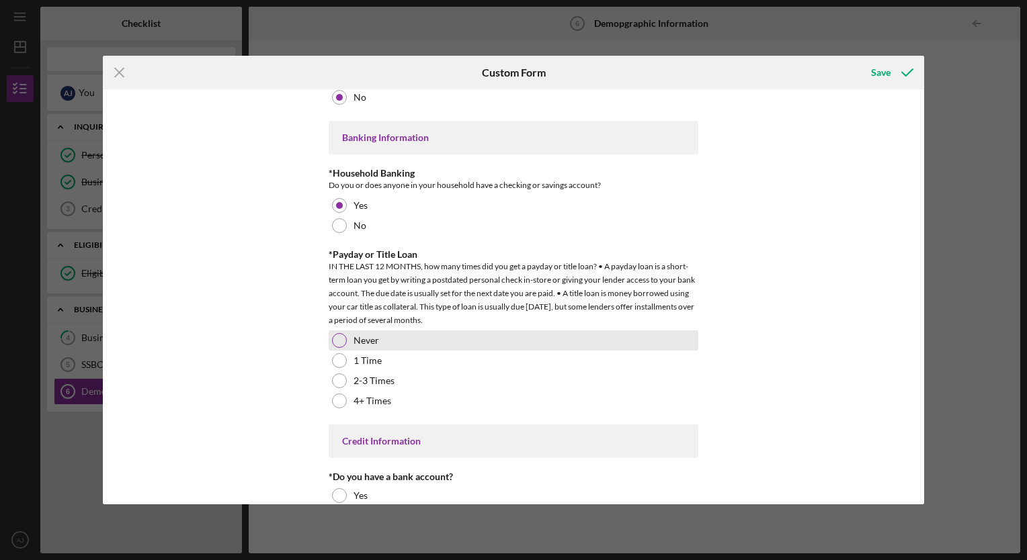
click at [334, 337] on div at bounding box center [339, 340] width 15 height 15
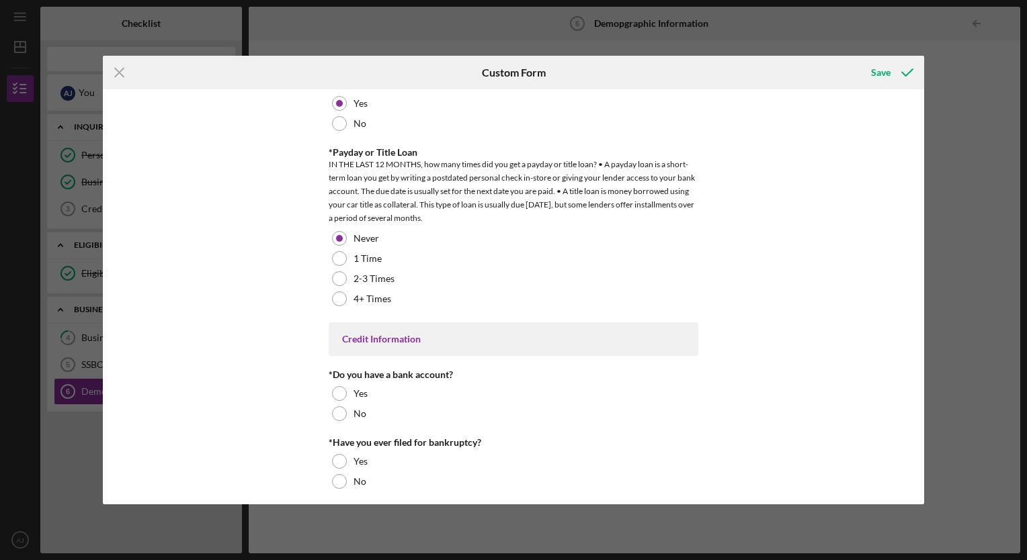
scroll to position [2590, 0]
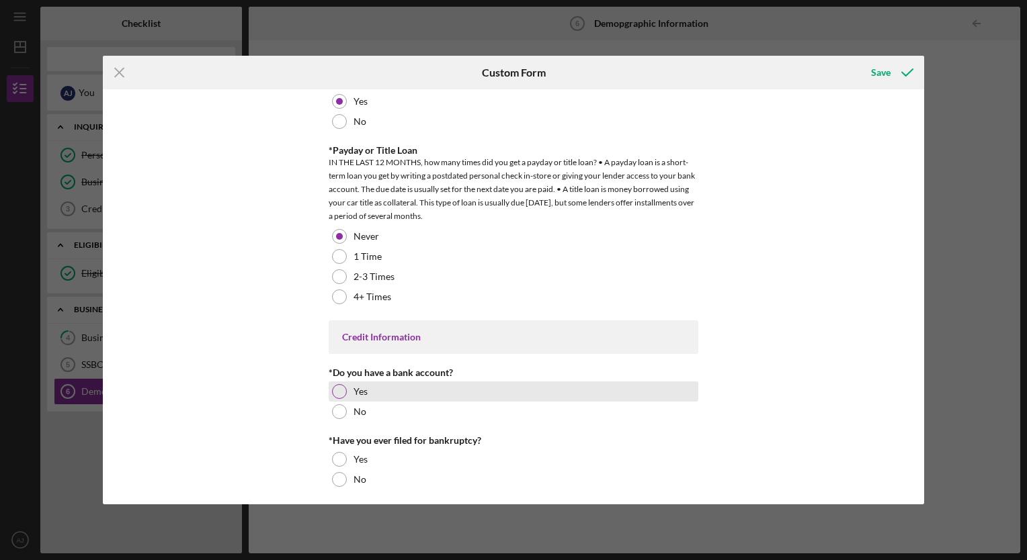
click at [341, 384] on div at bounding box center [339, 391] width 15 height 15
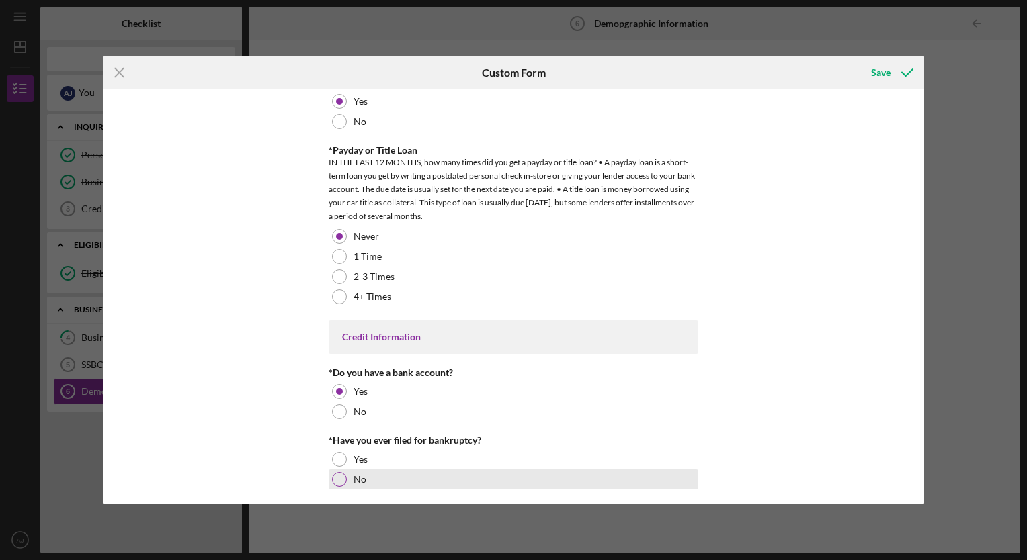
click at [335, 473] on div at bounding box center [339, 479] width 15 height 15
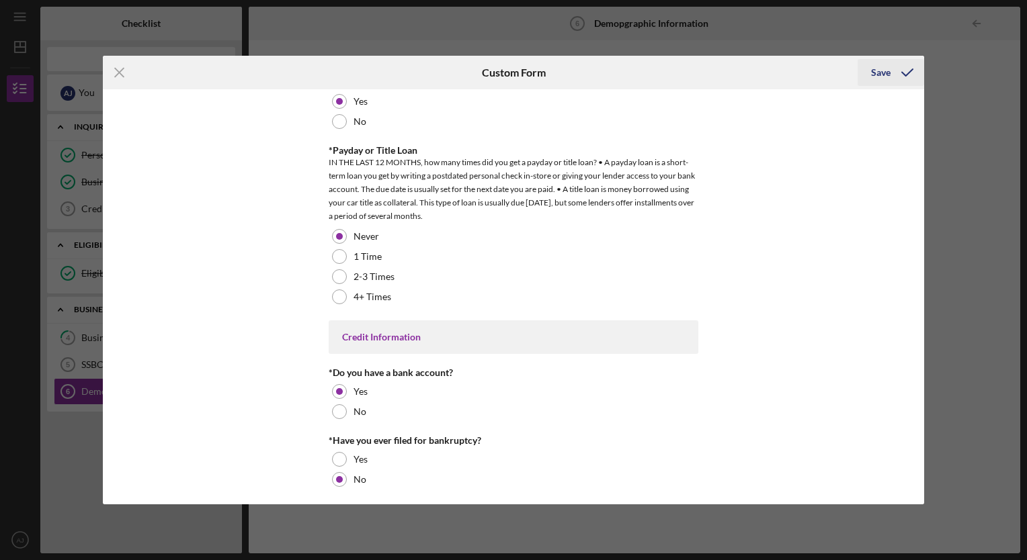
click at [896, 72] on icon "submit" at bounding box center [907, 73] width 34 height 34
click at [880, 73] on div "Save" at bounding box center [880, 72] width 19 height 27
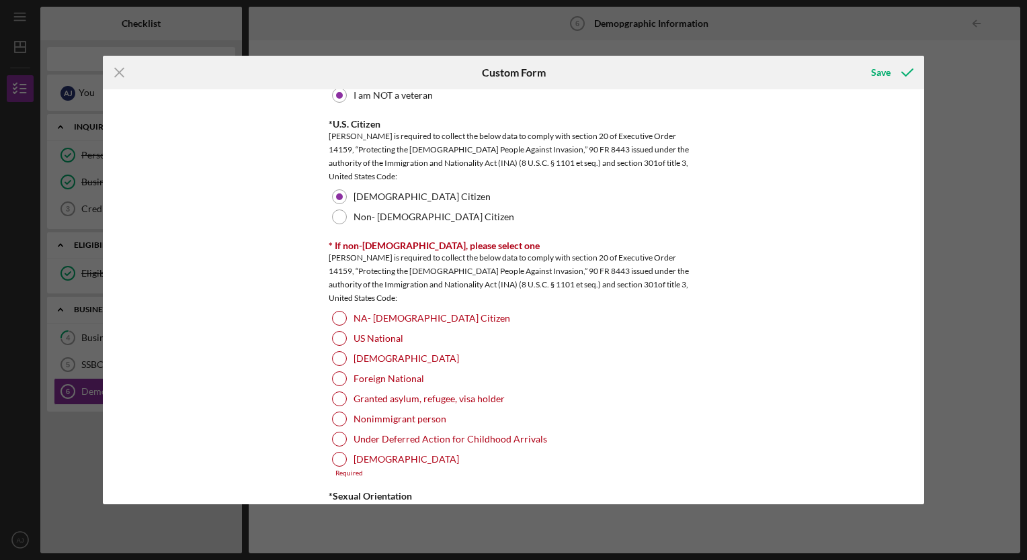
scroll to position [1254, 0]
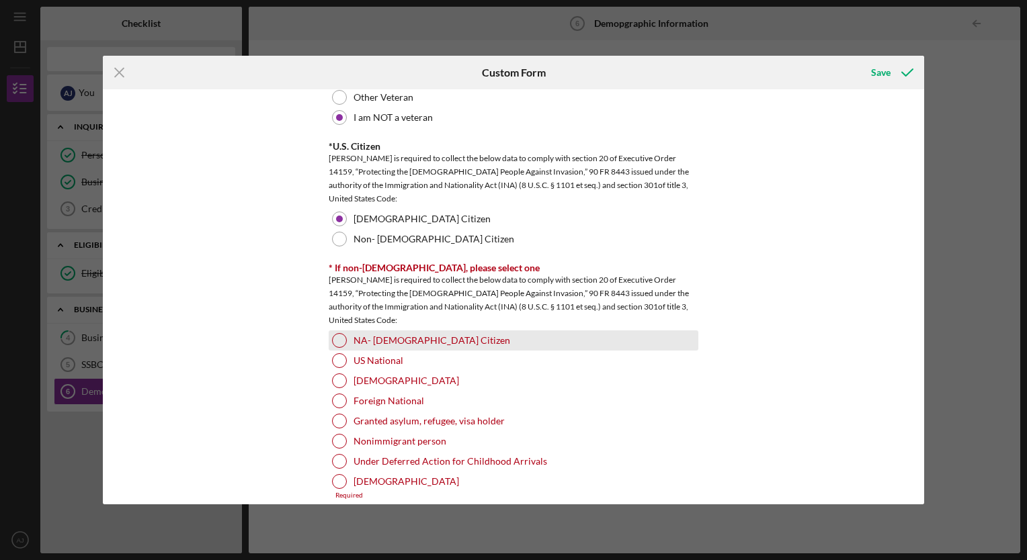
click at [344, 337] on div "NA- US Citizen" at bounding box center [514, 341] width 370 height 20
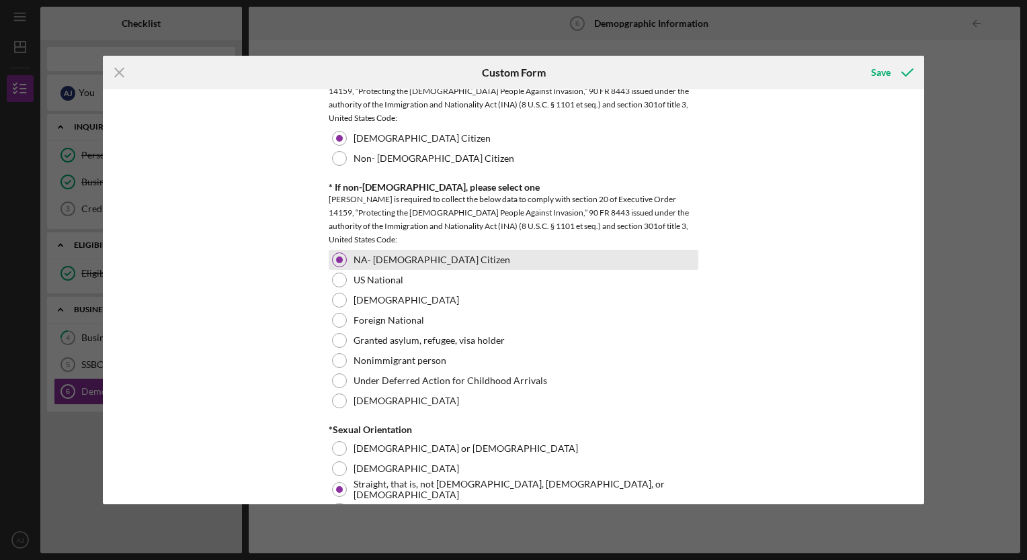
scroll to position [1455, 0]
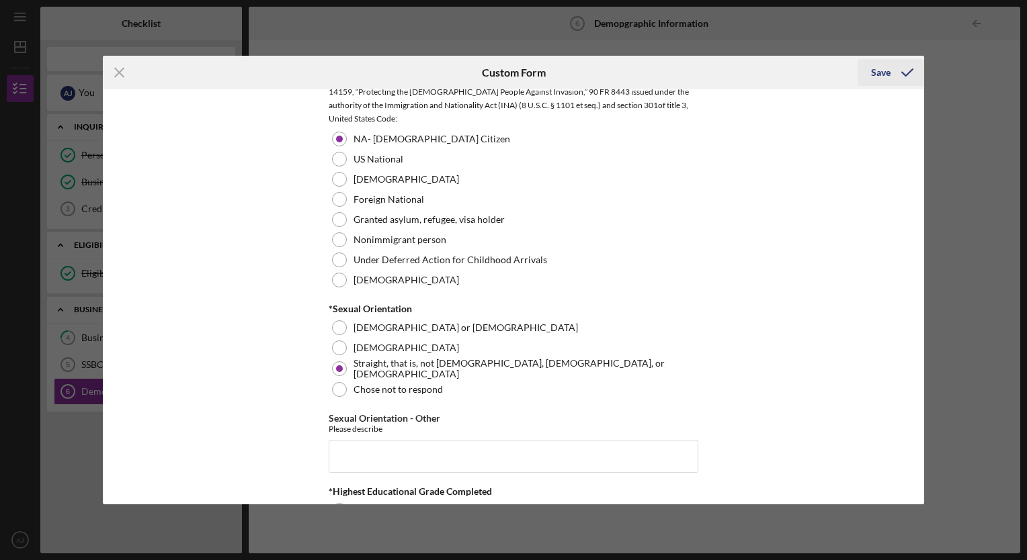
click at [914, 69] on icon "submit" at bounding box center [907, 73] width 34 height 34
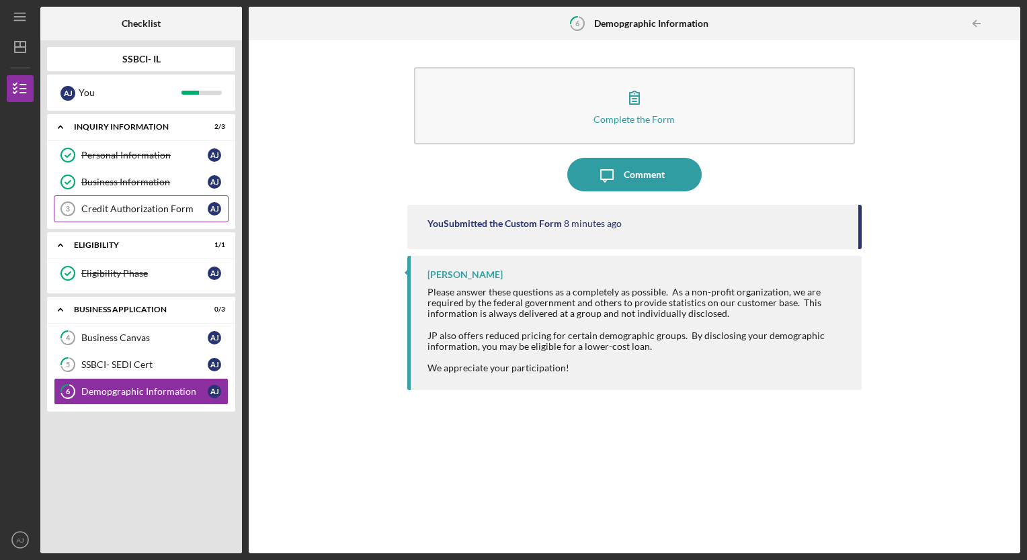
click at [151, 204] on div "Credit Authorization Form" at bounding box center [144, 209] width 126 height 11
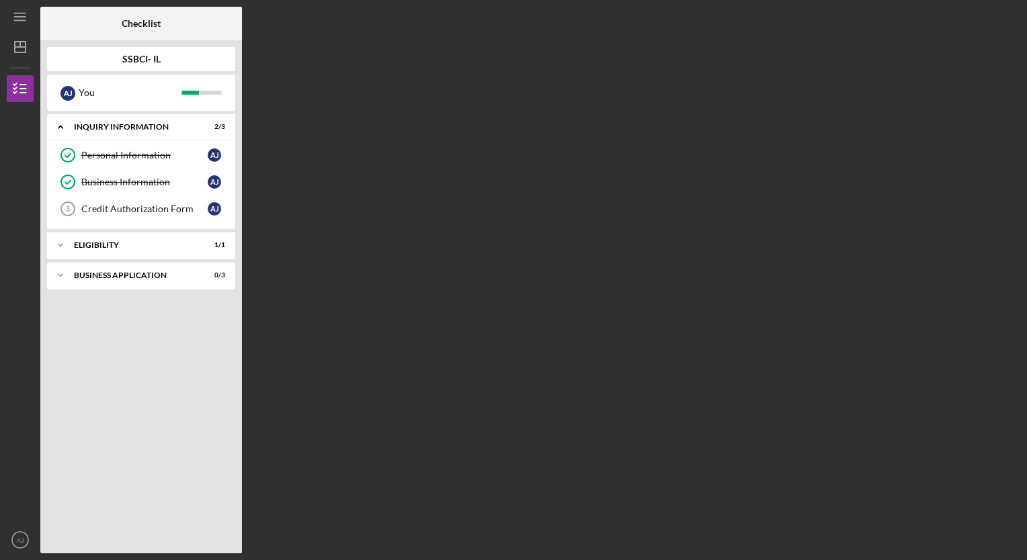
click at [438, 509] on div "Checklist SSBCI- IL A J You Icon/Expander Inquiry Information 2 / 3 Personal In…" at bounding box center [530, 280] width 980 height 547
click at [128, 215] on link "Credit Authorization Form 3 Credit Authorization Form A J" at bounding box center [141, 209] width 175 height 27
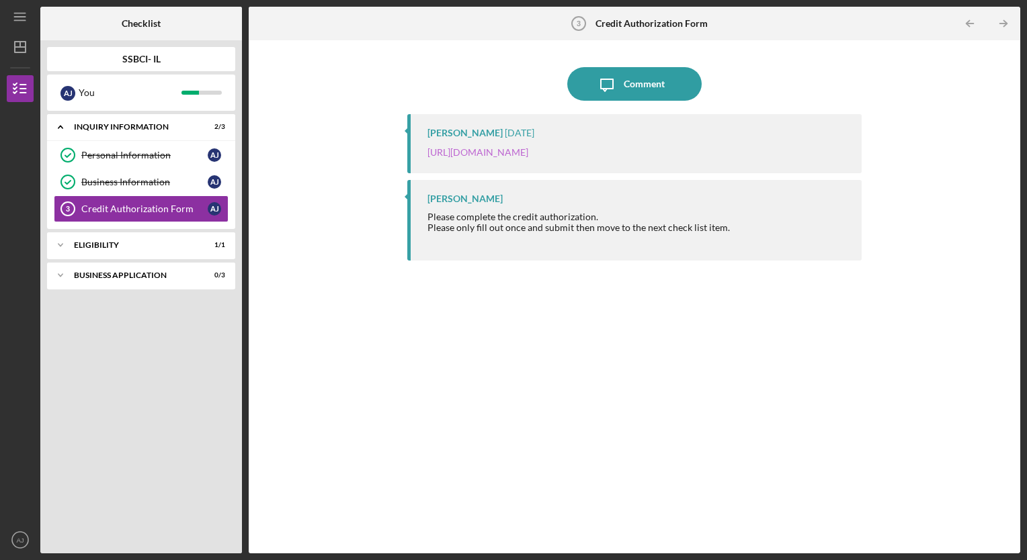
click at [528, 153] on link "[URL][DOMAIN_NAME]" at bounding box center [477, 151] width 101 height 11
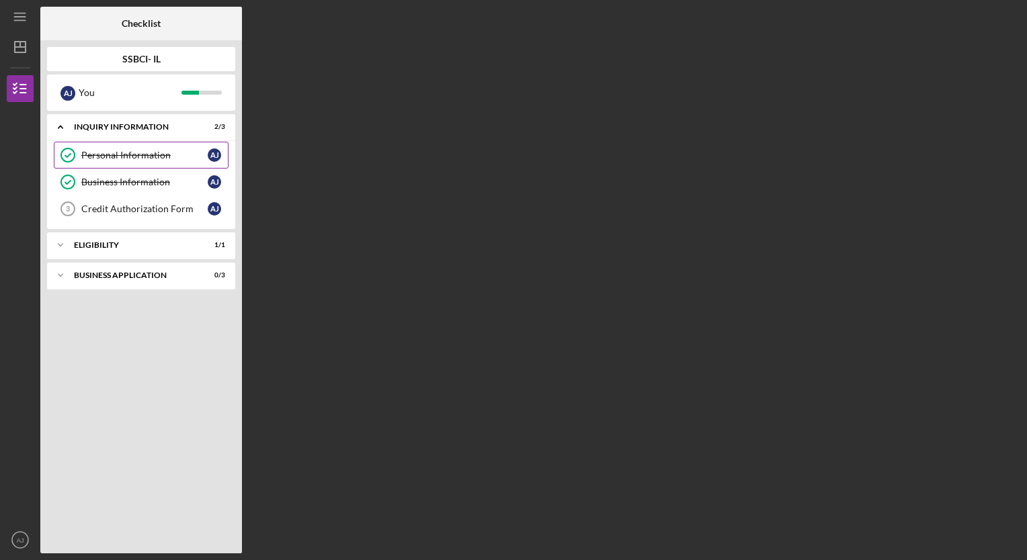
click at [170, 154] on div "Personal Information" at bounding box center [144, 155] width 126 height 11
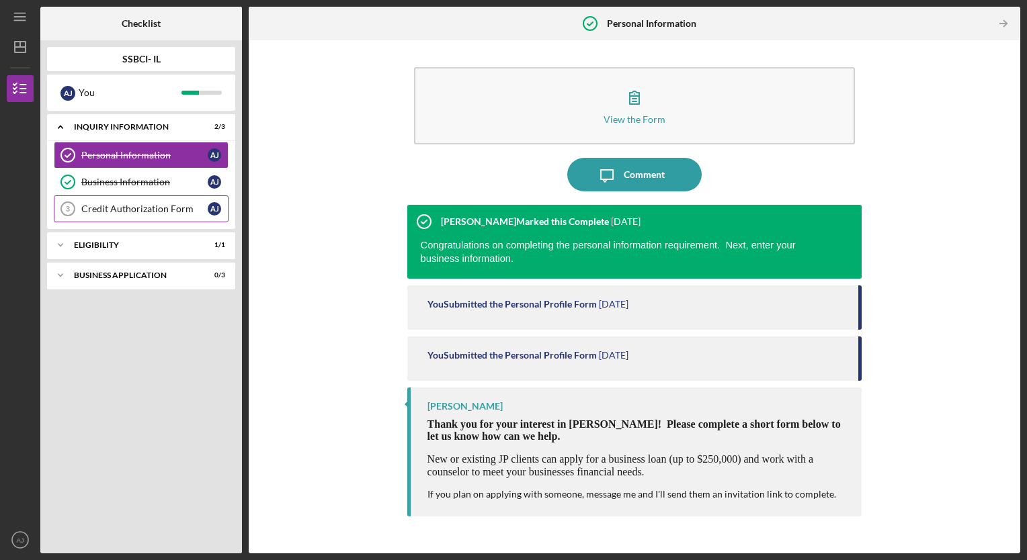
click at [155, 200] on link "Credit Authorization Form 3 Credit Authorization Form A J" at bounding box center [141, 209] width 175 height 27
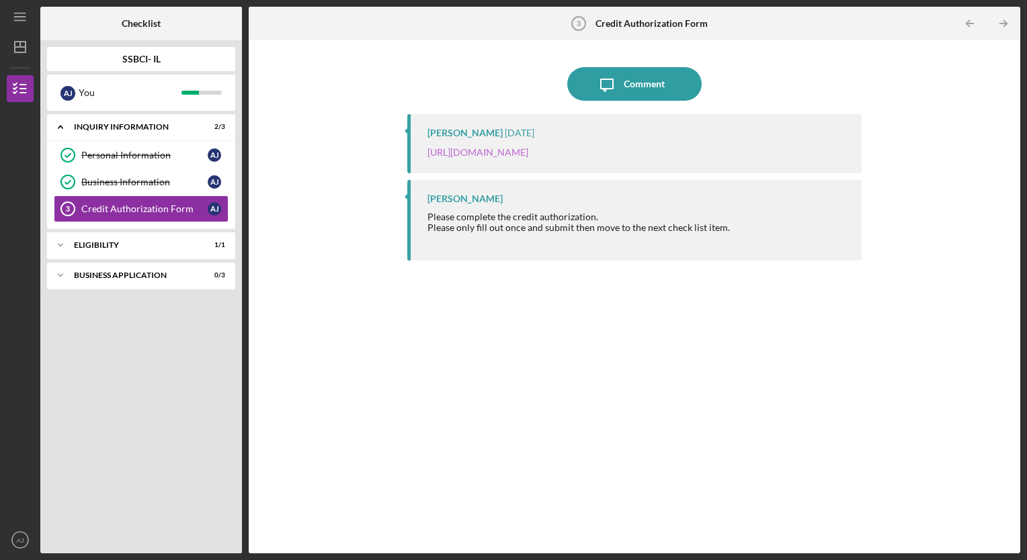
click at [528, 157] on link "[URL][DOMAIN_NAME]" at bounding box center [477, 151] width 101 height 11
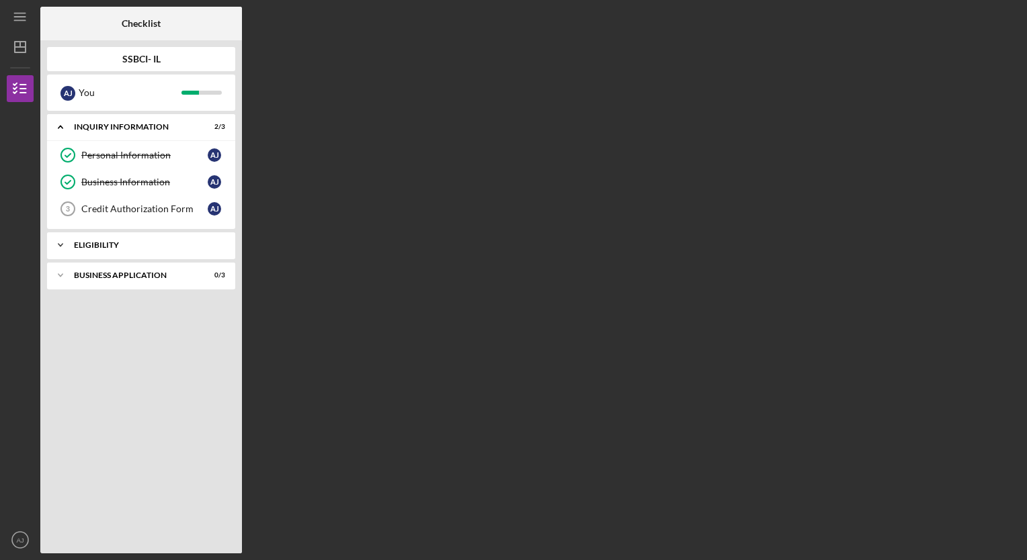
click at [99, 250] on div "Icon/Expander Eligibility 1 / 1" at bounding box center [141, 245] width 188 height 27
click at [120, 314] on div "Icon/Expander Business Application 0 / 3" at bounding box center [141, 309] width 188 height 27
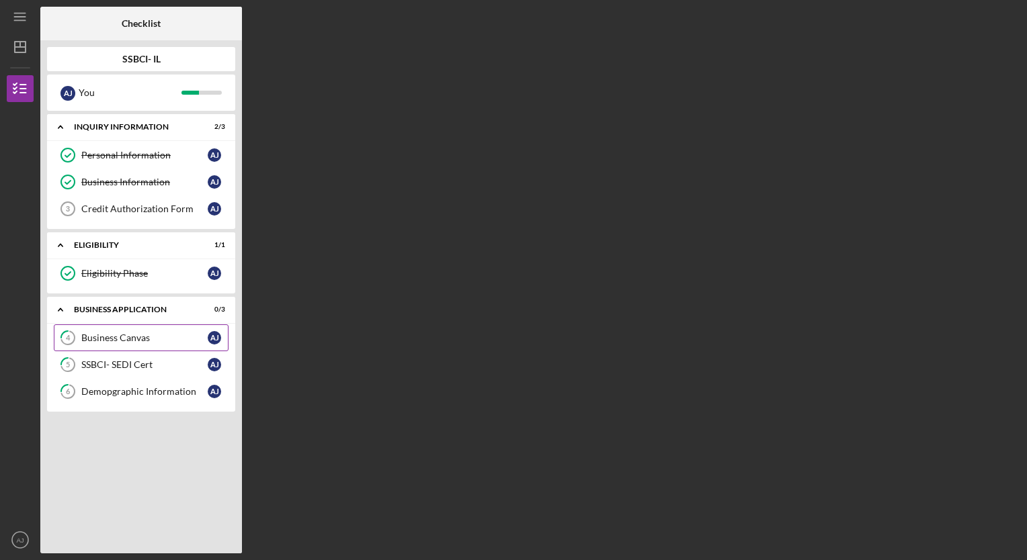
click at [120, 339] on div "Business Canvas" at bounding box center [144, 338] width 126 height 11
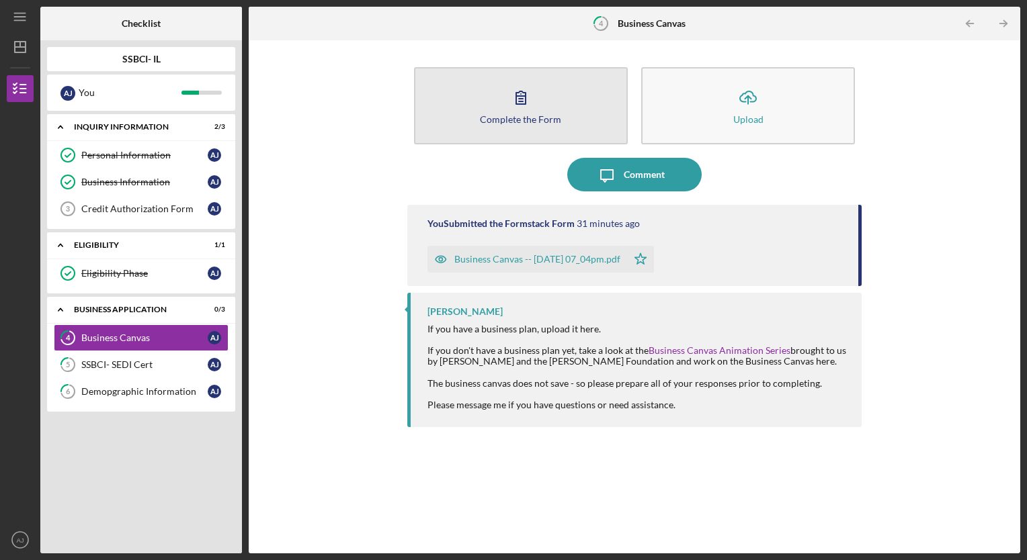
click at [514, 114] on div "Complete the Form" at bounding box center [520, 119] width 81 height 10
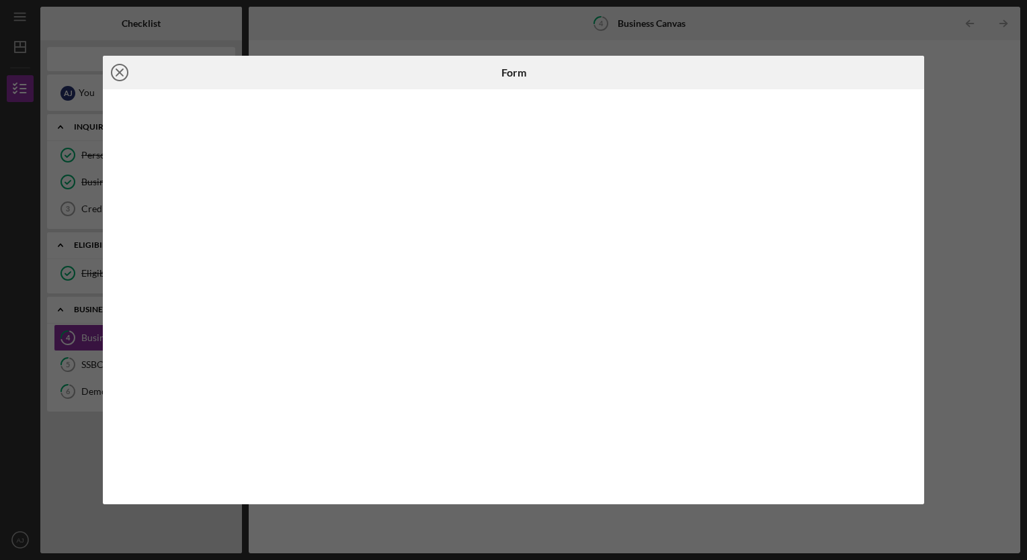
click at [113, 73] on icon "Icon/Close" at bounding box center [120, 73] width 34 height 34
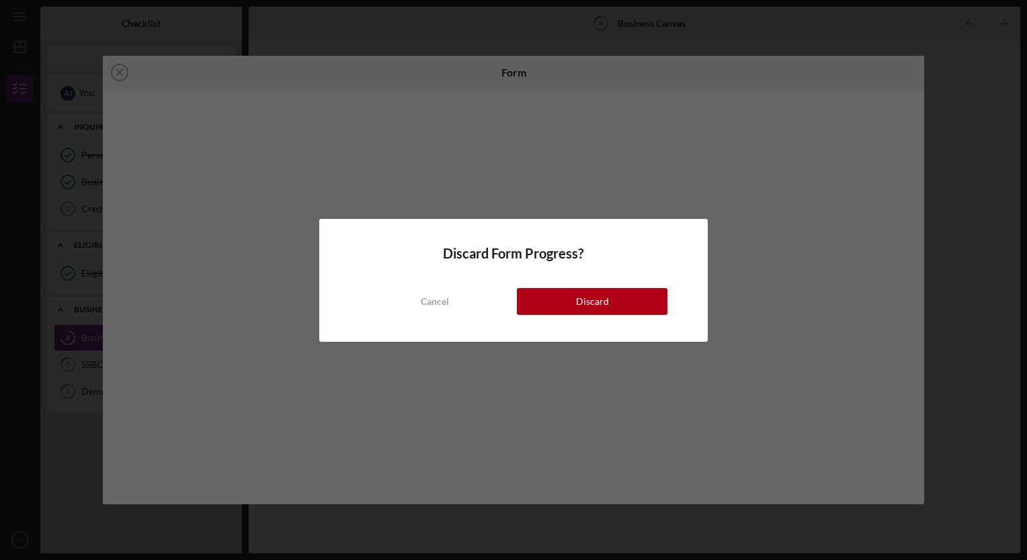
click at [569, 295] on button "Discard" at bounding box center [592, 301] width 151 height 27
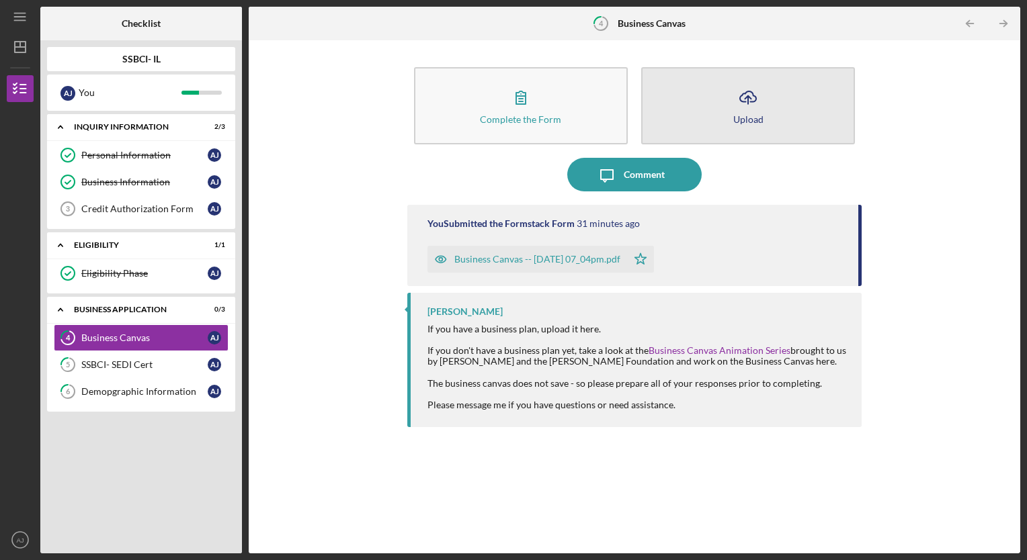
click at [711, 117] on button "Icon/Upload Upload" at bounding box center [748, 105] width 214 height 77
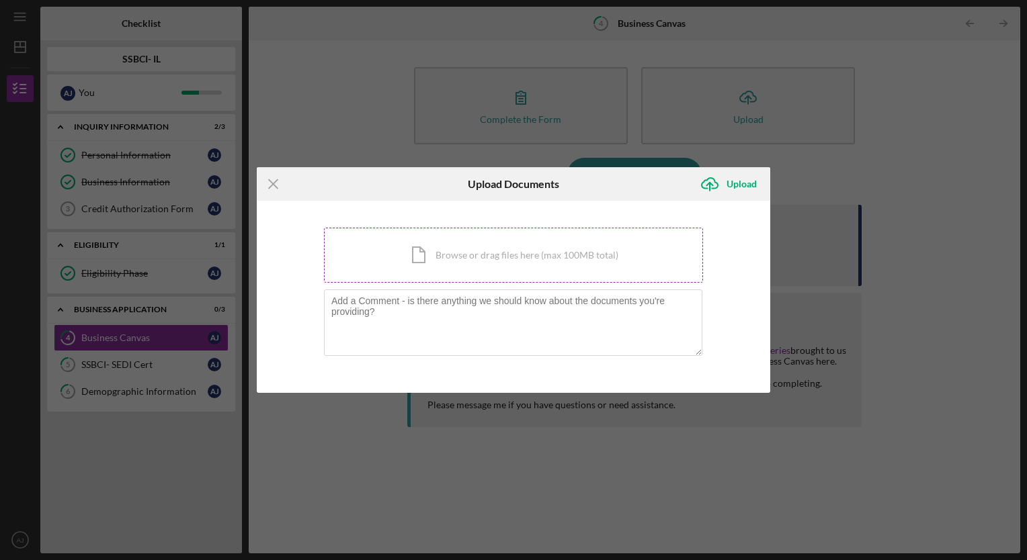
click at [493, 263] on div "Icon/Document Browse or drag files here (max 100MB total) Tap to choose files o…" at bounding box center [513, 255] width 379 height 55
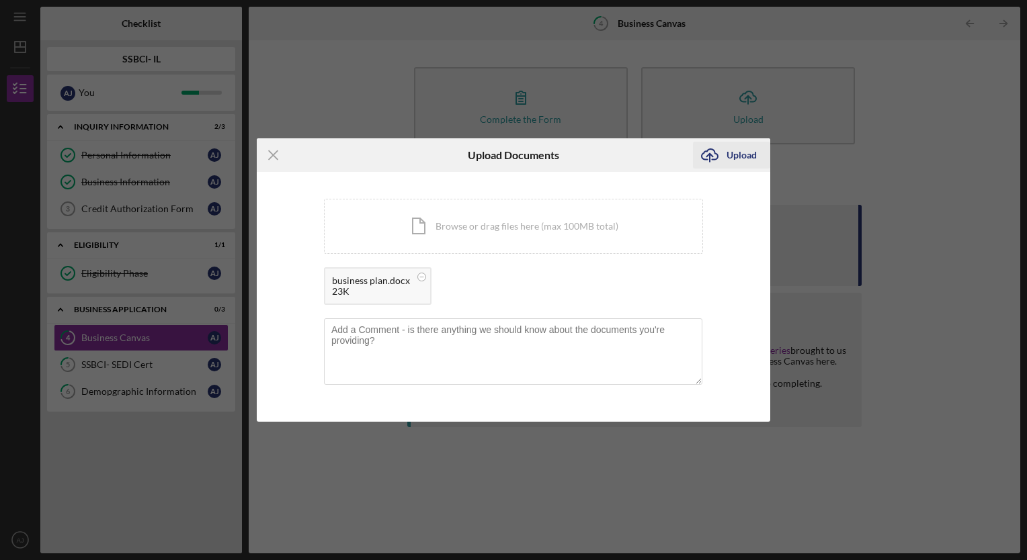
click at [735, 160] on div "Upload" at bounding box center [741, 155] width 30 height 27
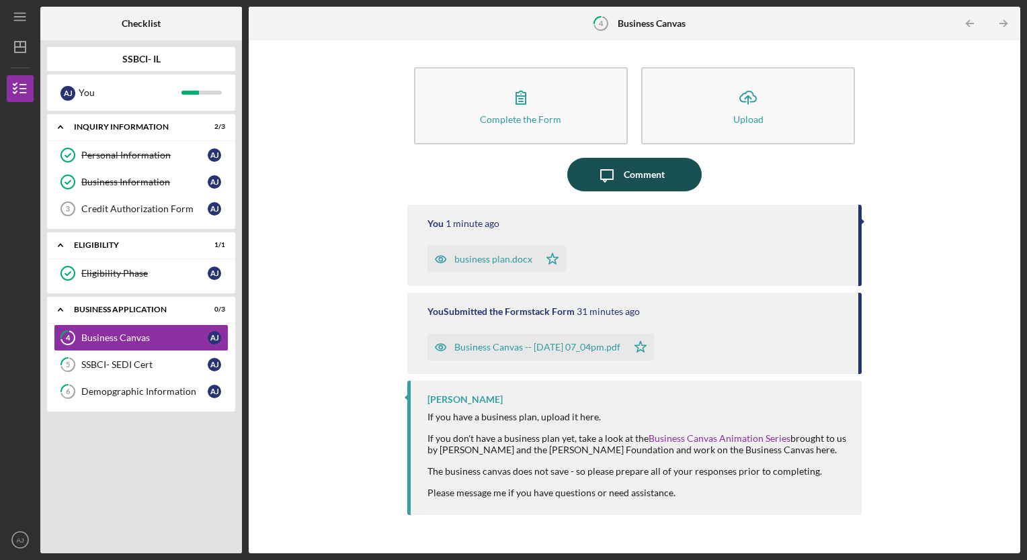
click at [663, 181] on div "Comment" at bounding box center [644, 175] width 41 height 34
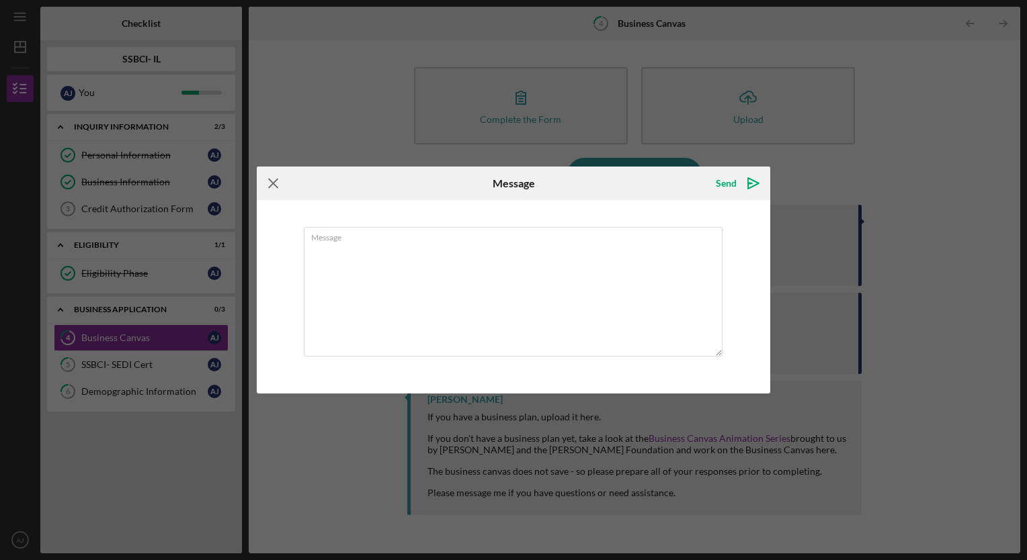
click at [263, 187] on icon "Icon/Menu Close" at bounding box center [274, 184] width 34 height 34
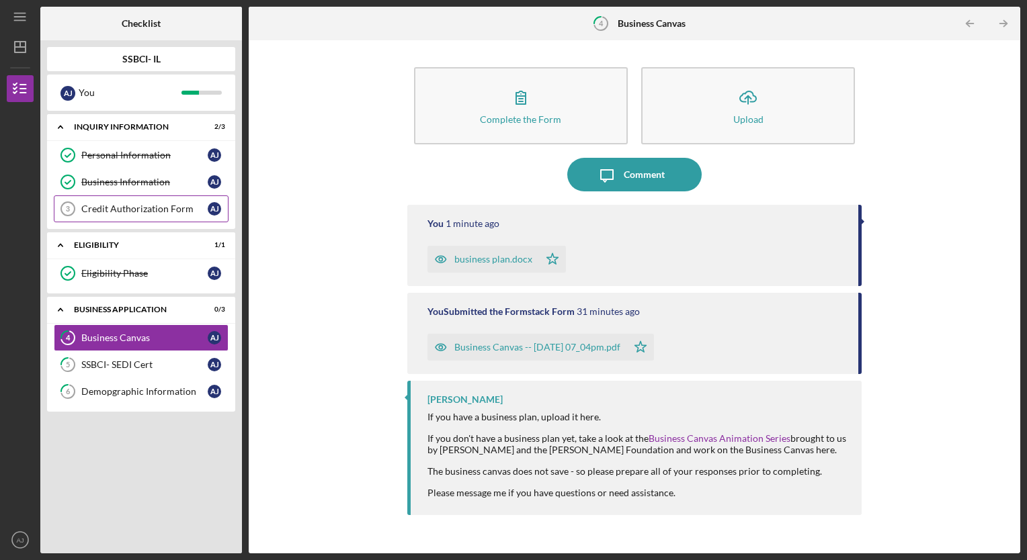
click at [155, 204] on div "Credit Authorization Form" at bounding box center [144, 209] width 126 height 11
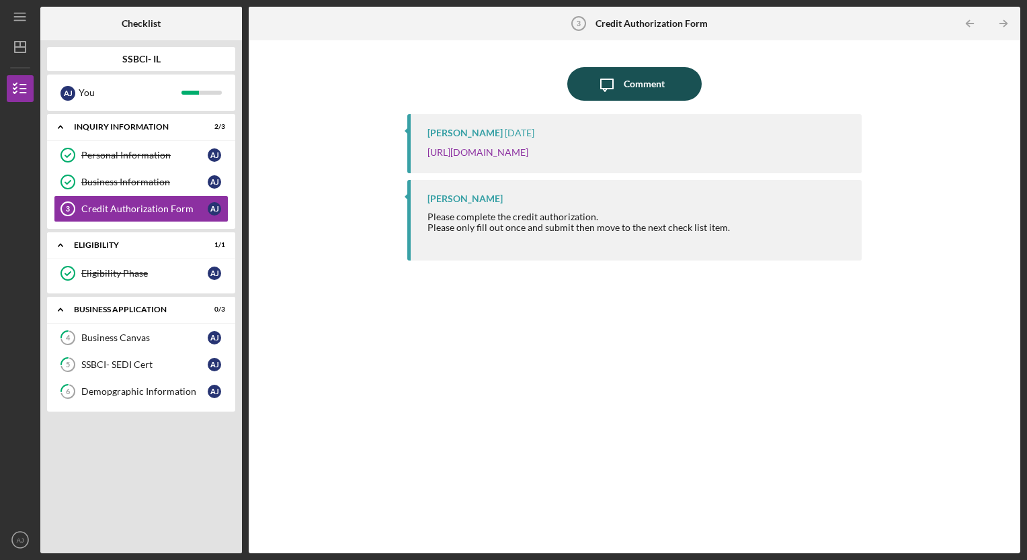
click at [591, 90] on button "Icon/Message Comment" at bounding box center [634, 84] width 134 height 34
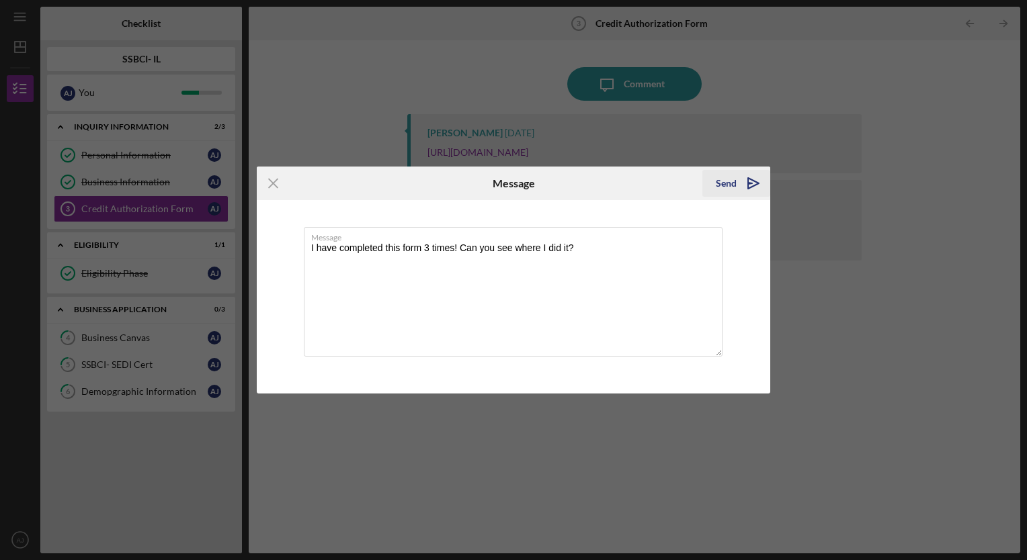
type textarea "I have completed this form 3 times! Can you see where I did it?"
click at [725, 188] on div "Send" at bounding box center [726, 183] width 21 height 27
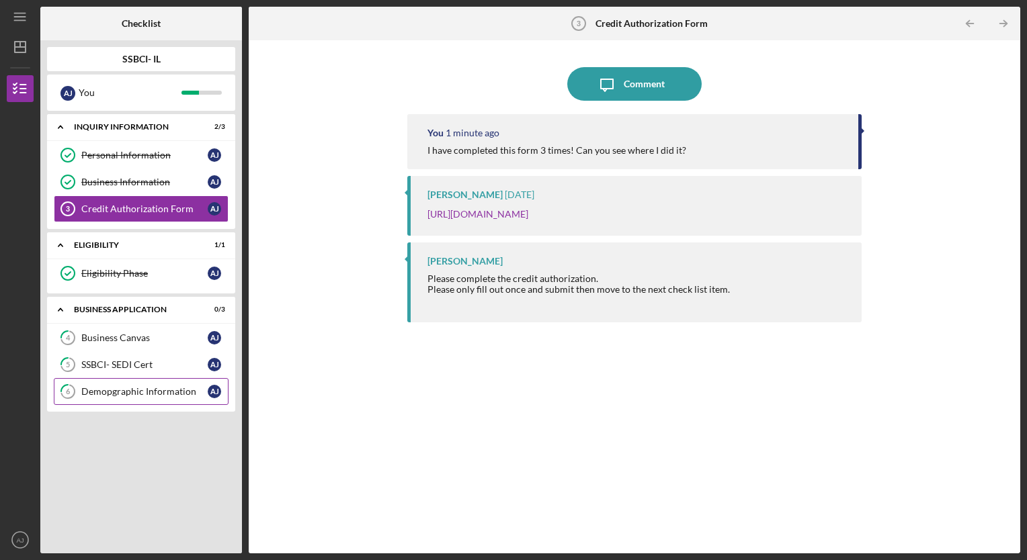
click at [103, 383] on link "6 Demopgraphic Information A J" at bounding box center [141, 391] width 175 height 27
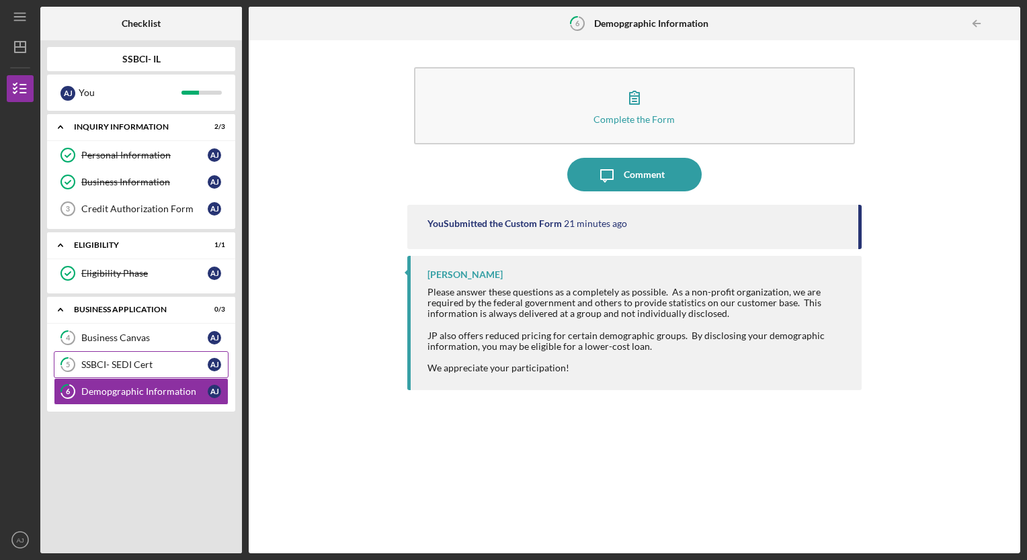
click at [142, 370] on link "5 SSBCI- SEDI Cert A J" at bounding box center [141, 364] width 175 height 27
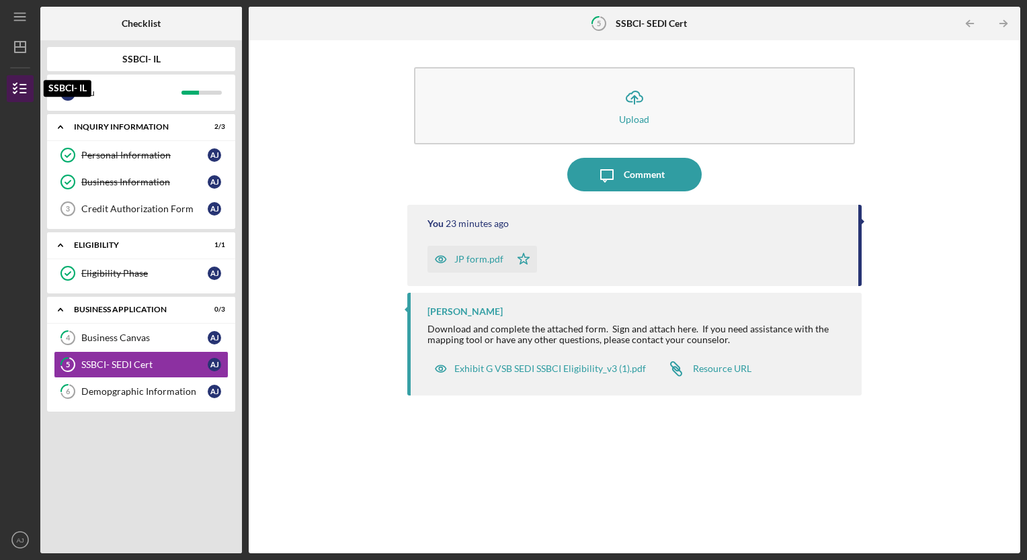
click at [17, 86] on icon "button" at bounding box center [20, 89] width 34 height 34
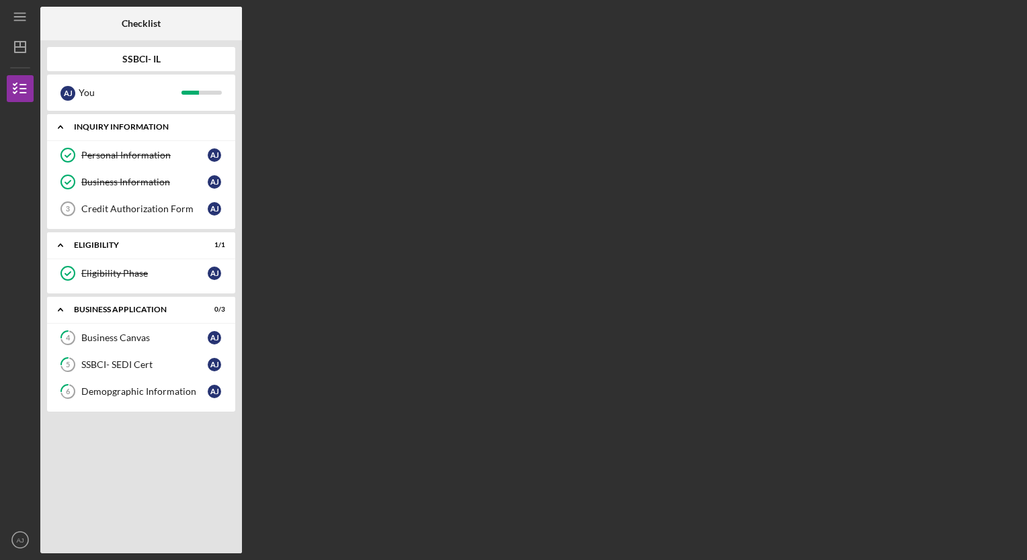
click at [131, 130] on div "Inquiry Information" at bounding box center [146, 127] width 144 height 8
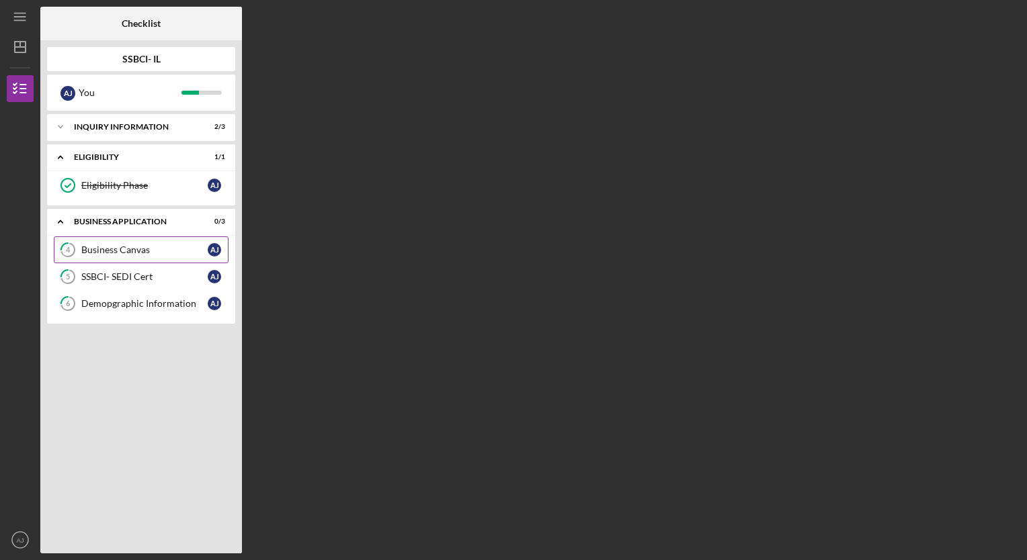
click at [131, 252] on div "Business Canvas" at bounding box center [144, 250] width 126 height 11
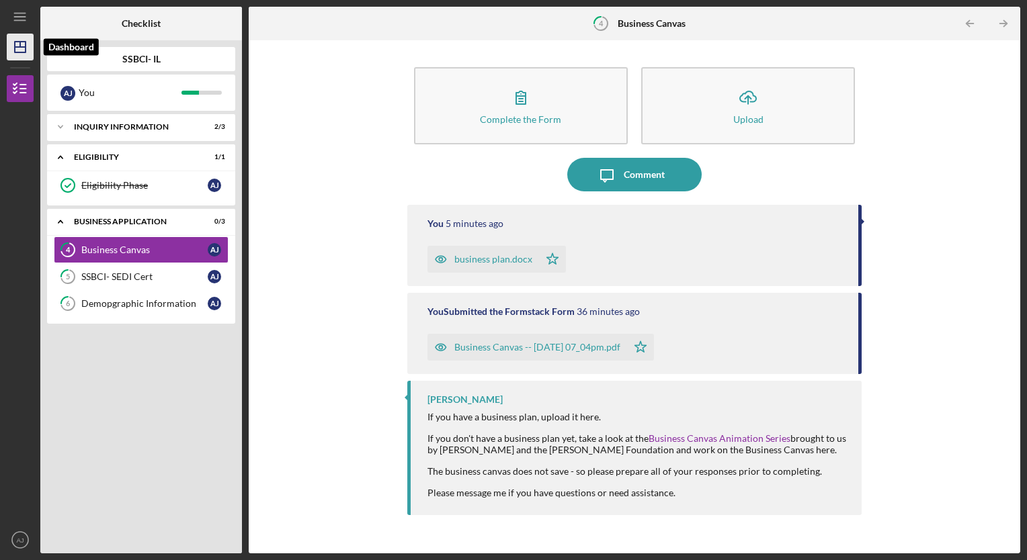
click at [15, 42] on polygon "button" at bounding box center [20, 47] width 11 height 11
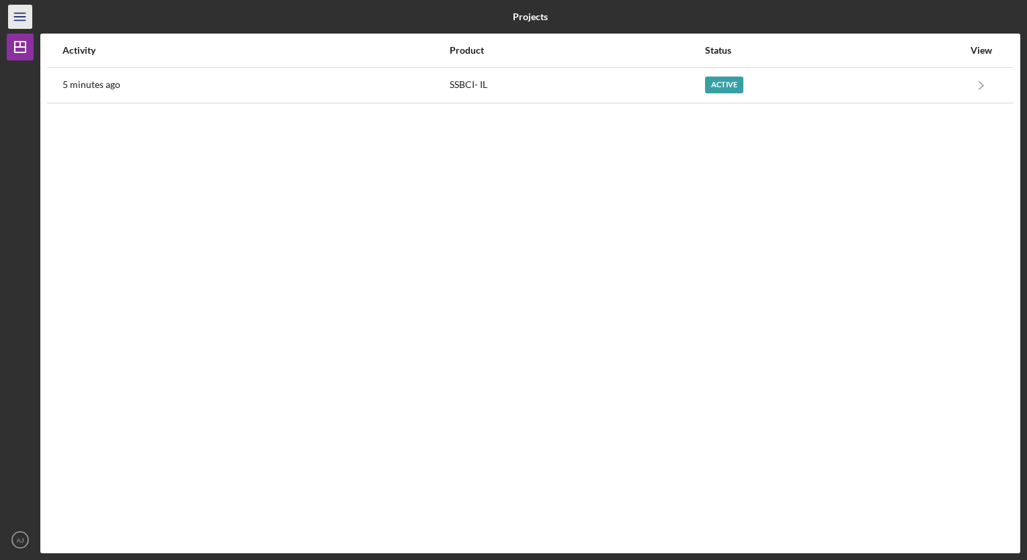
click at [17, 13] on line "button" at bounding box center [19, 13] width 11 height 0
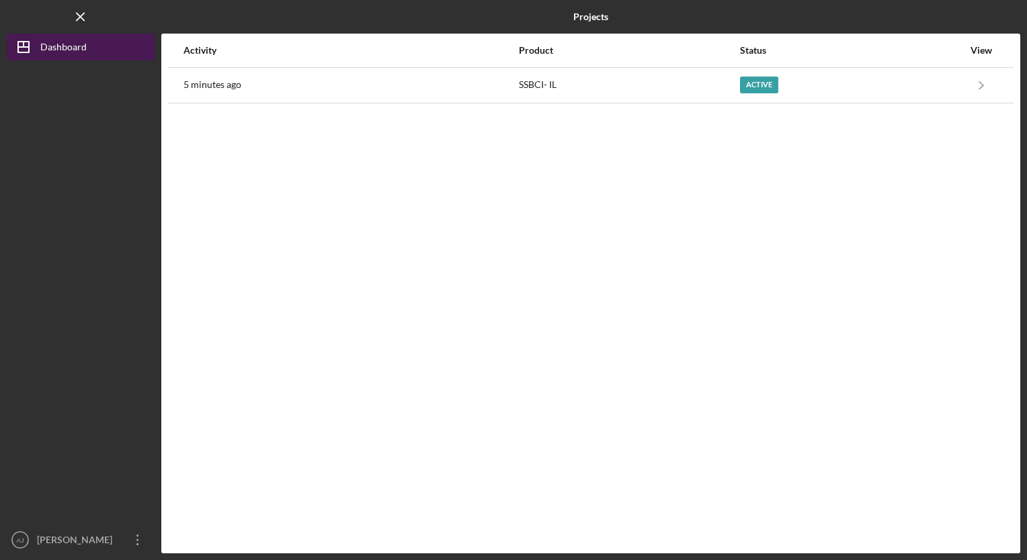
click at [43, 44] on div "Dashboard" at bounding box center [63, 49] width 46 height 30
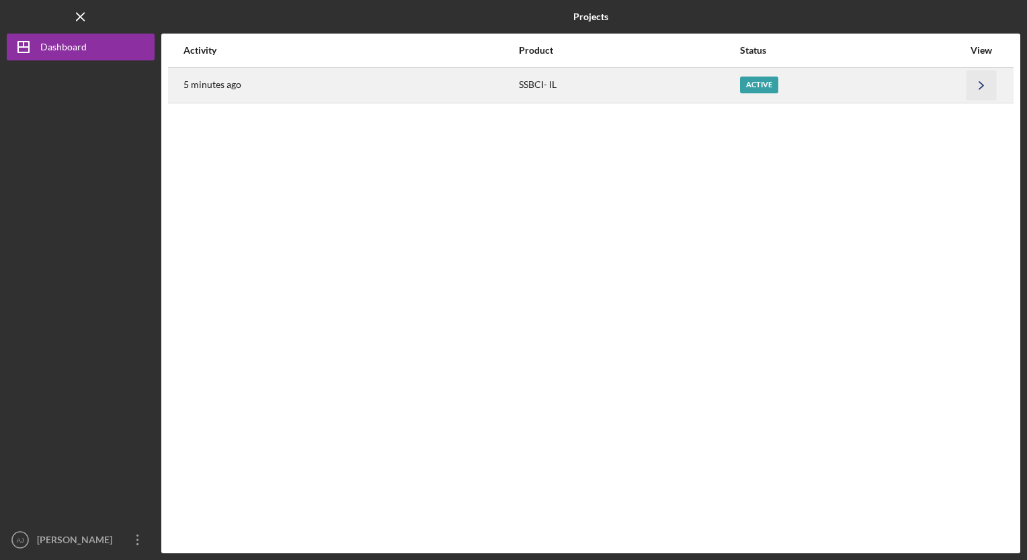
click at [969, 83] on icon "Icon/Navigate" at bounding box center [981, 85] width 30 height 30
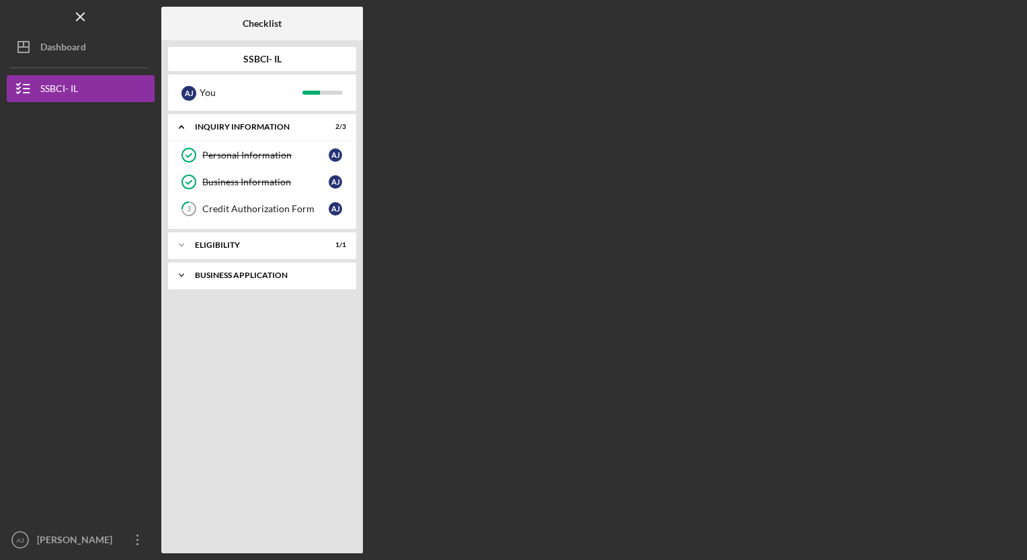
click at [256, 269] on div "Icon/Expander Business Application 0 / 3" at bounding box center [262, 275] width 188 height 27
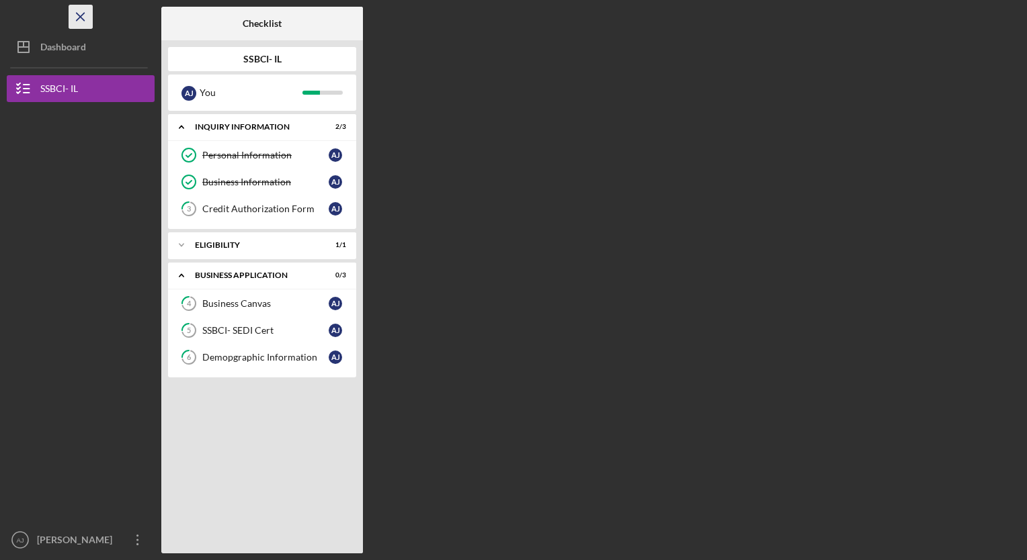
click at [85, 15] on icon "Icon/Menu Close" at bounding box center [81, 17] width 30 height 30
